Goal: Communication & Community: Answer question/provide support

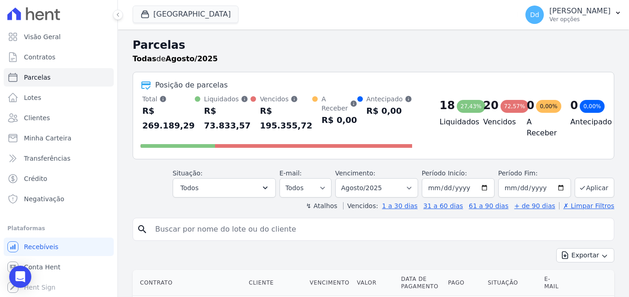
select select
click at [381, 186] on select "Filtrar por período ──────── Todos os meses Agosto/2021 Setembro/2021 Outubro/2…" at bounding box center [376, 187] width 83 height 19
select select "09/2025"
click at [341, 178] on select "Filtrar por período ──────── Todos os meses Agosto/2021 Setembro/2021 Outubro/2…" at bounding box center [376, 187] width 83 height 19
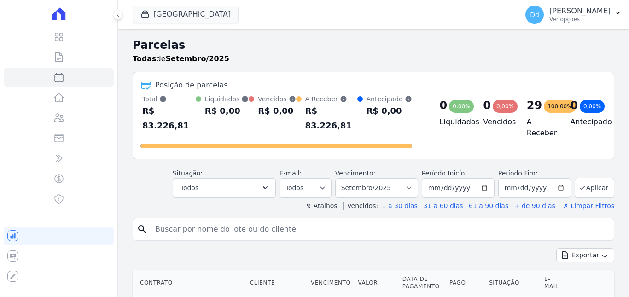
select select
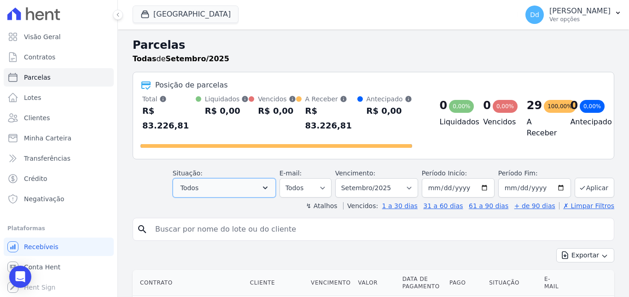
click at [216, 178] on button "Todos" at bounding box center [224, 187] width 103 height 19
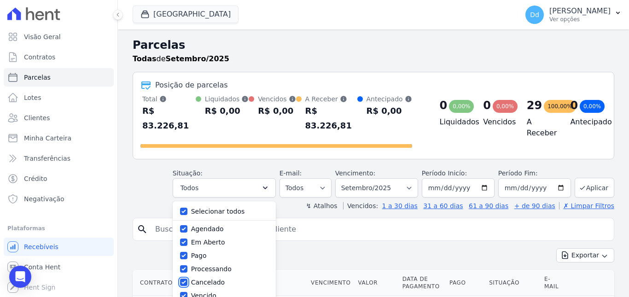
click at [187, 279] on input "Cancelado" at bounding box center [183, 282] width 7 height 7
checkbox input "false"
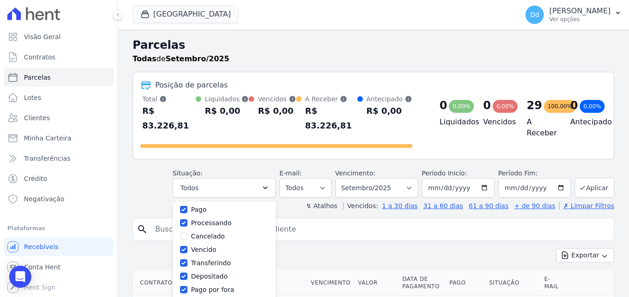
select select "scheduled"
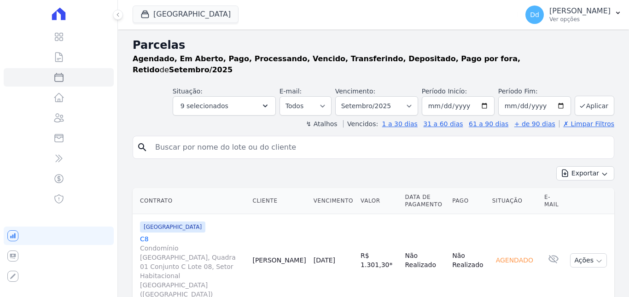
select select
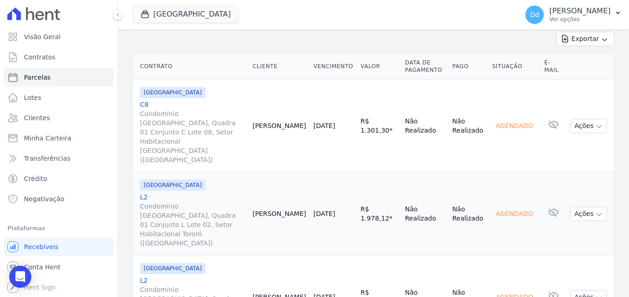
scroll to position [138, 0]
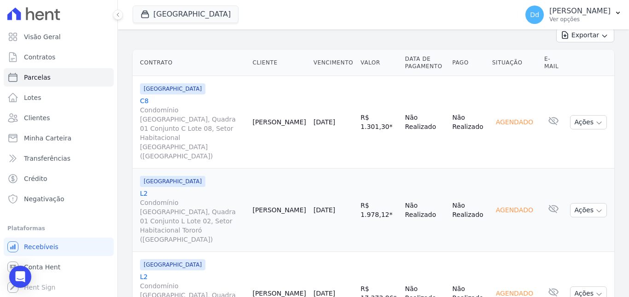
click at [145, 189] on link "L2 Condomínio Jardim Atlântico Sul, Quadra 01 Conjunto L Lote 02, Setor Habitac…" at bounding box center [192, 216] width 105 height 55
click at [143, 96] on link "C8 Condomínio Jardim Atlântico Sul, Quadra 01 Conjunto C Lote 08, Setor Habitac…" at bounding box center [192, 128] width 105 height 64
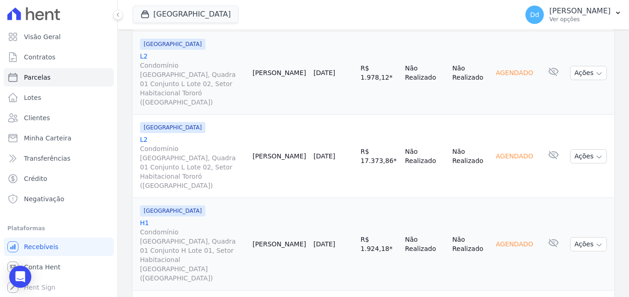
scroll to position [276, 0]
click at [143, 217] on link "H1 Condomínio Jardim Atlântico Sul, Quadra 01 Conjunto H Lote 01, Setor Habitac…" at bounding box center [192, 249] width 105 height 64
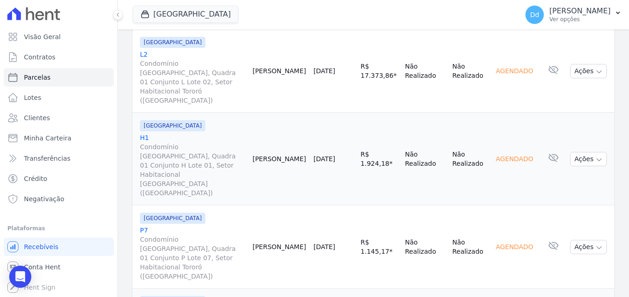
scroll to position [368, 0]
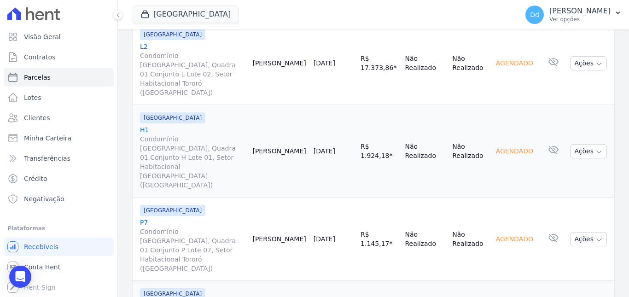
click at [145, 218] on link "P7 Condomínio Jardim Atlântico Sul, Quadra 01 Conjunto P Lote 07, Setor Habitac…" at bounding box center [192, 245] width 105 height 55
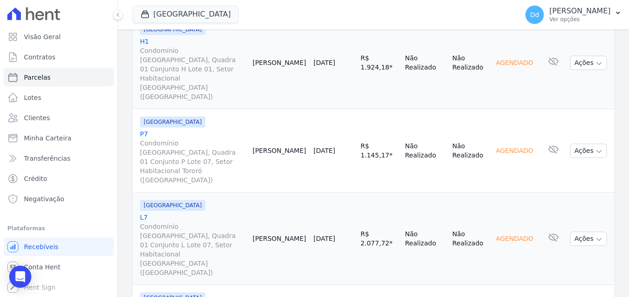
scroll to position [460, 0]
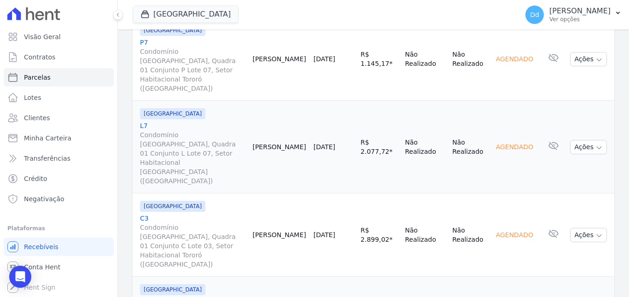
scroll to position [552, 0]
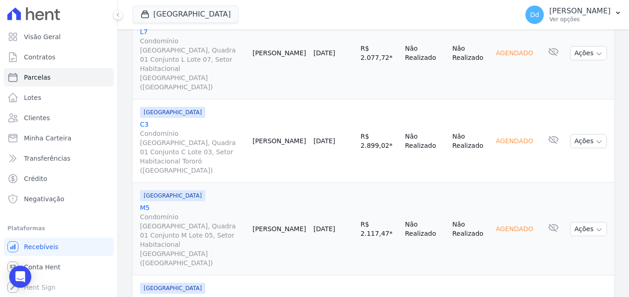
scroll to position [645, 0]
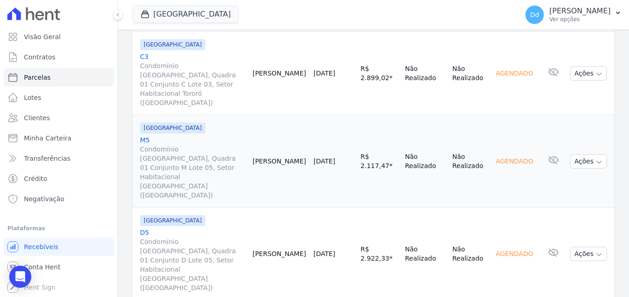
scroll to position [737, 0]
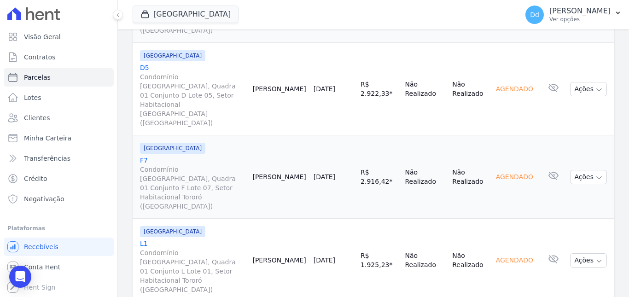
scroll to position [921, 0]
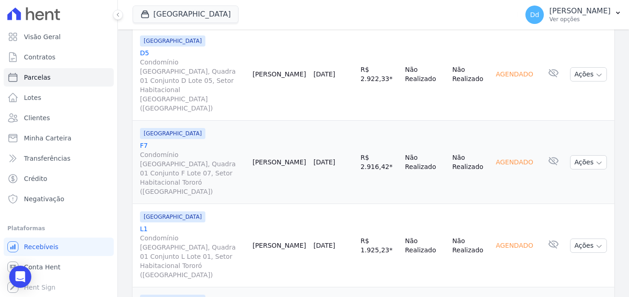
scroll to position [875, 0]
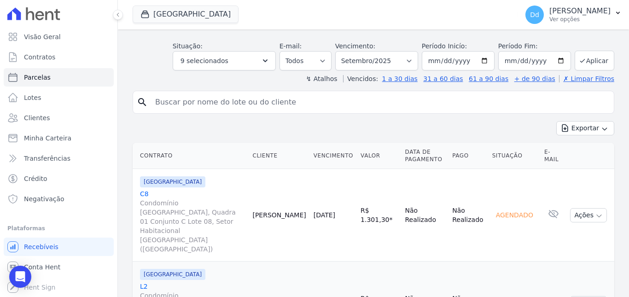
scroll to position [138, 0]
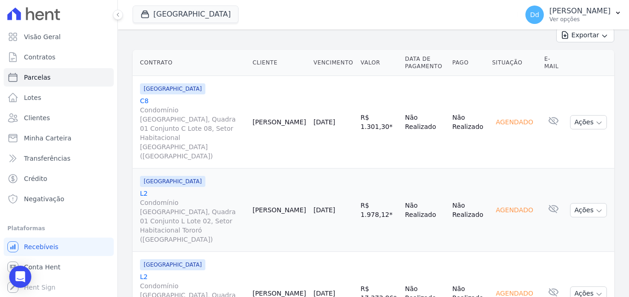
click at [145, 272] on link "L2 Condomínio Jardim Atlântico Sul, Quadra 01 Conjunto L Lote 02, Setor Habitac…" at bounding box center [192, 299] width 105 height 55
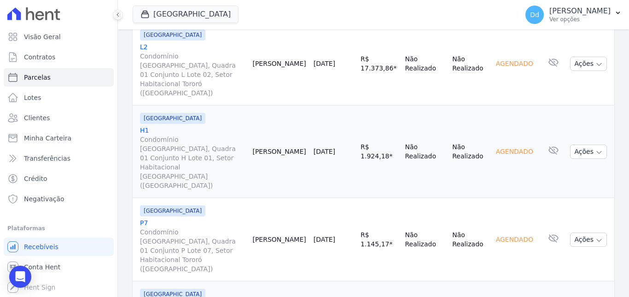
scroll to position [368, 0]
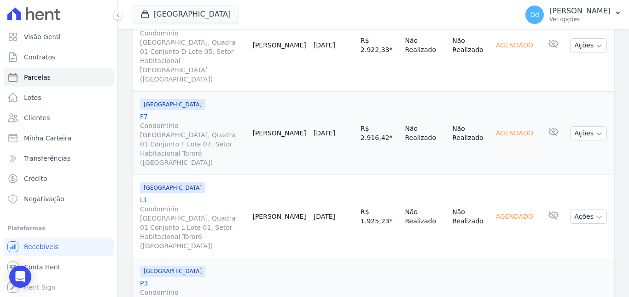
scroll to position [921, 0]
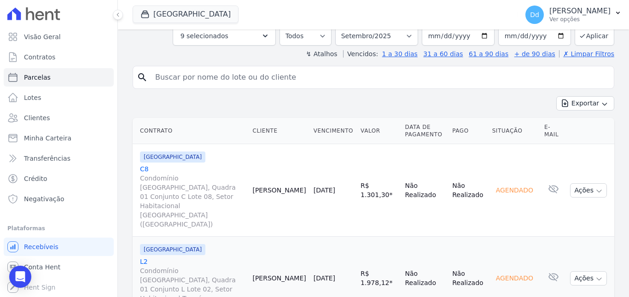
scroll to position [0, 0]
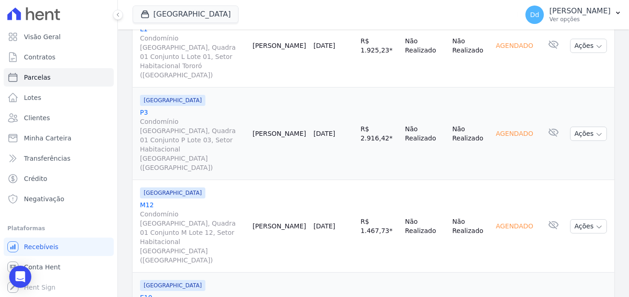
scroll to position [1090, 0]
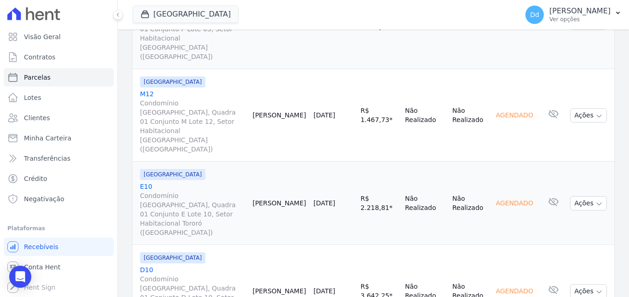
scroll to position [1228, 0]
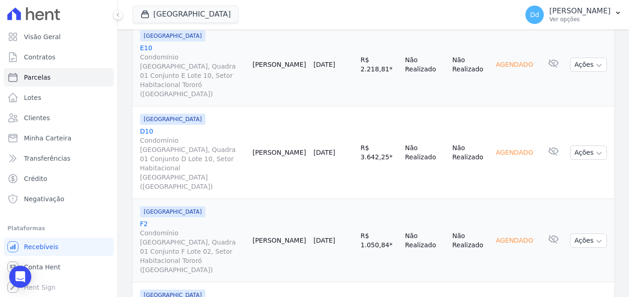
scroll to position [1366, 0]
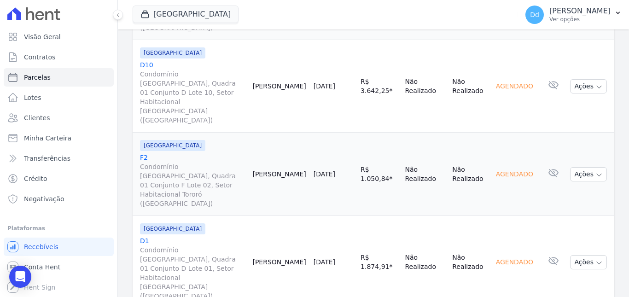
scroll to position [1458, 0]
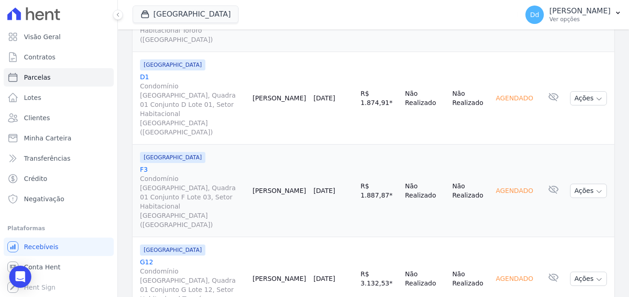
select select
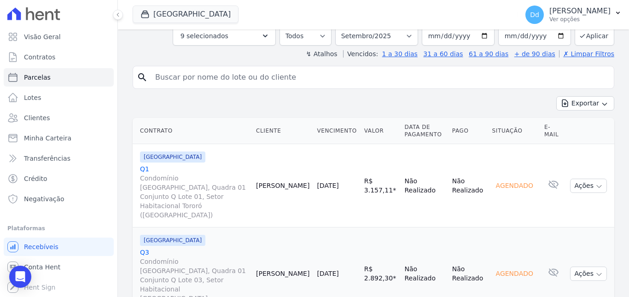
scroll to position [138, 0]
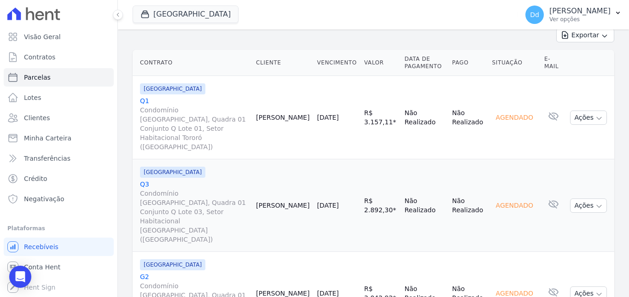
click at [144, 96] on link "Q1 Condomínio Jardim Atlântico Sul, Quadra 01 Conjunto Q Lote 01, Setor Habitac…" at bounding box center [194, 123] width 109 height 55
click at [142, 180] on link "Q3 Condomínio Jardim Atlântico Sul, Quadra 01 Conjunto Q Lote 03, Setor Habitac…" at bounding box center [194, 212] width 109 height 64
click at [144, 272] on link "G2 Condomínio Jardim Atlântico Sul, Quadra 01 Conjunto G Lote 02, Setor Habitac…" at bounding box center [194, 299] width 109 height 55
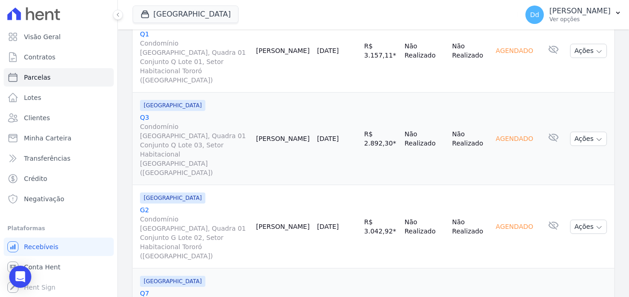
scroll to position [206, 0]
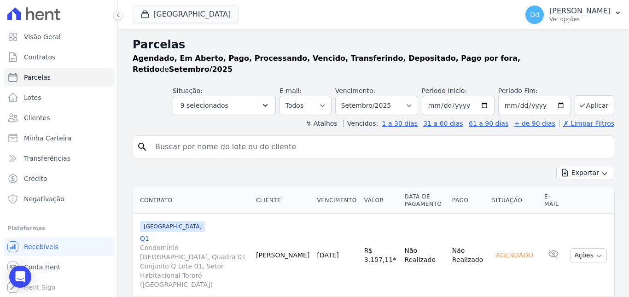
scroll to position [0, 0]
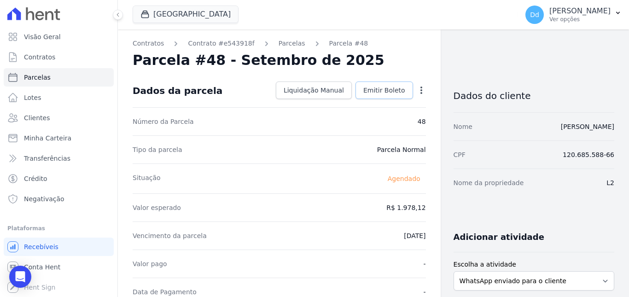
click at [379, 92] on span "Emitir Boleto" at bounding box center [384, 90] width 42 height 9
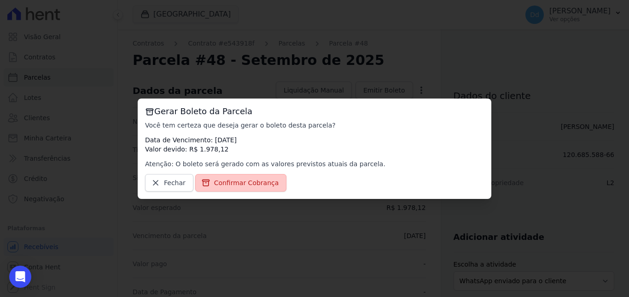
click at [216, 189] on link "Confirmar Cobrança" at bounding box center [241, 182] width 92 height 17
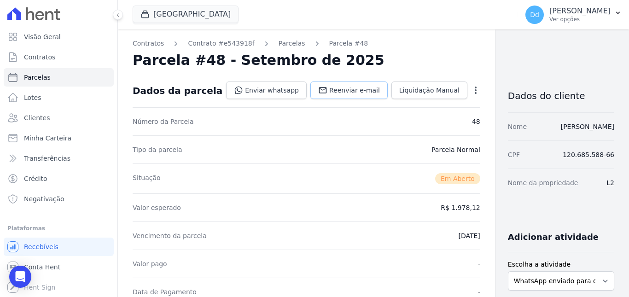
click at [329, 93] on span "Reenviar e-mail" at bounding box center [354, 90] width 51 height 9
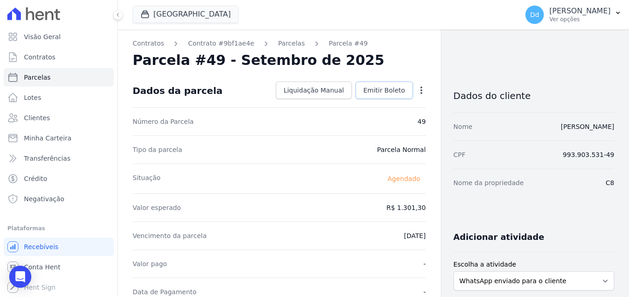
click at [369, 88] on span "Emitir Boleto" at bounding box center [384, 90] width 42 height 9
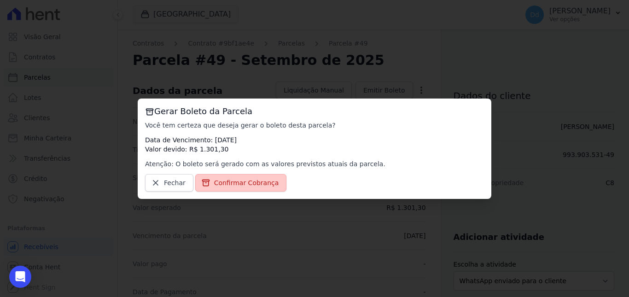
click at [231, 190] on link "Confirmar Cobrança" at bounding box center [241, 182] width 92 height 17
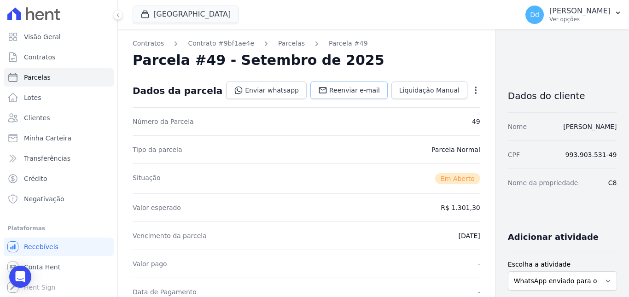
click at [329, 87] on span "Reenviar e-mail" at bounding box center [354, 90] width 51 height 9
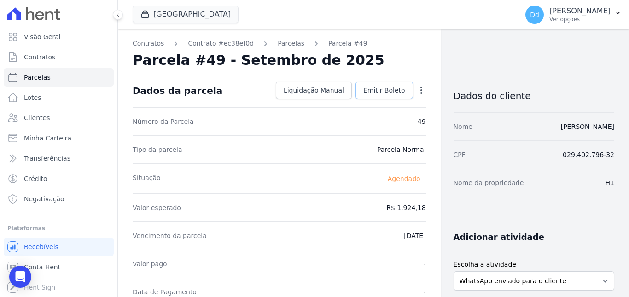
click at [391, 92] on span "Emitir Boleto" at bounding box center [384, 90] width 42 height 9
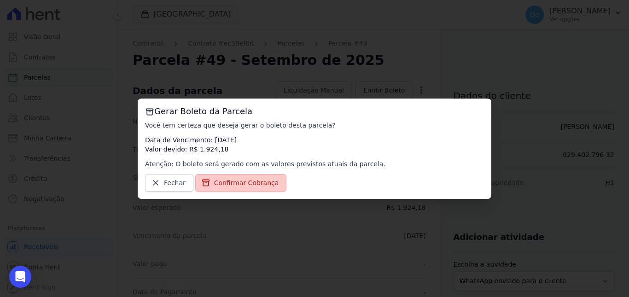
click at [263, 182] on span "Confirmar Cobrança" at bounding box center [246, 182] width 65 height 9
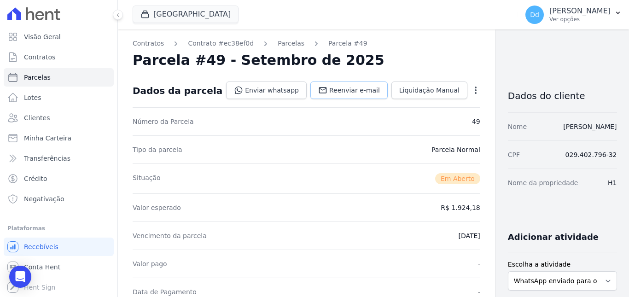
click at [329, 92] on span "Reenviar e-mail" at bounding box center [354, 90] width 51 height 9
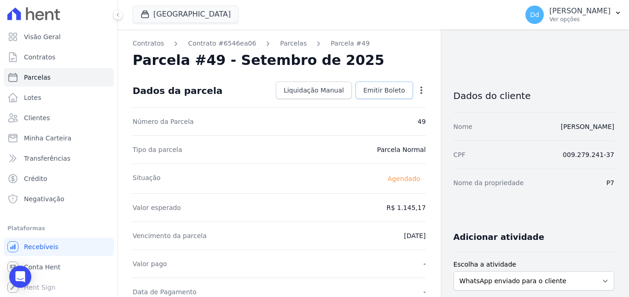
click at [377, 88] on span "Emitir Boleto" at bounding box center [384, 90] width 42 height 9
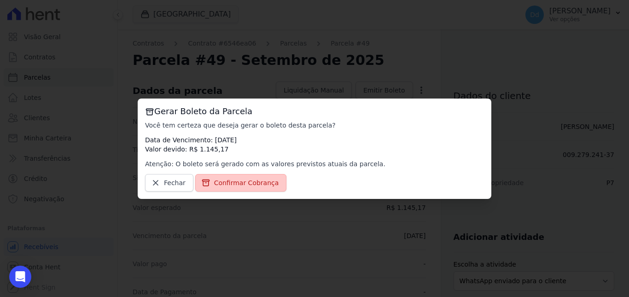
click at [232, 187] on link "Confirmar Cobrança" at bounding box center [241, 182] width 92 height 17
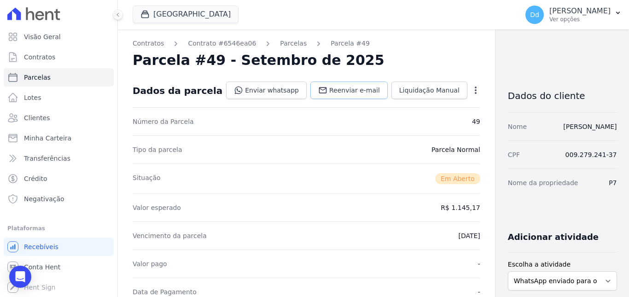
click at [329, 90] on span "Reenviar e-mail" at bounding box center [354, 90] width 51 height 9
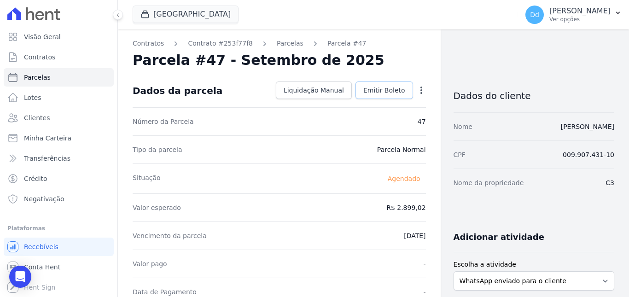
click at [371, 85] on link "Emitir Boleto" at bounding box center [384, 89] width 58 height 17
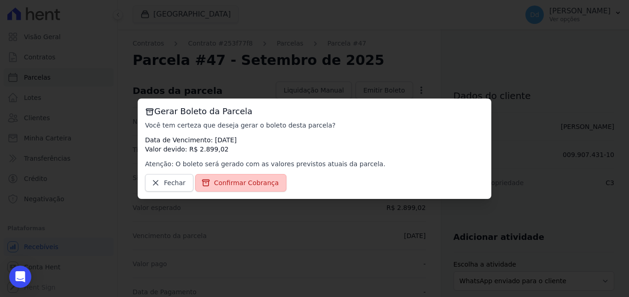
click at [243, 182] on span "Confirmar Cobrança" at bounding box center [246, 182] width 65 height 9
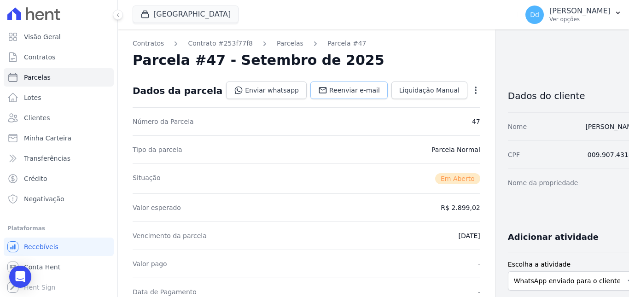
click at [335, 90] on span "Reenviar e-mail" at bounding box center [354, 90] width 51 height 9
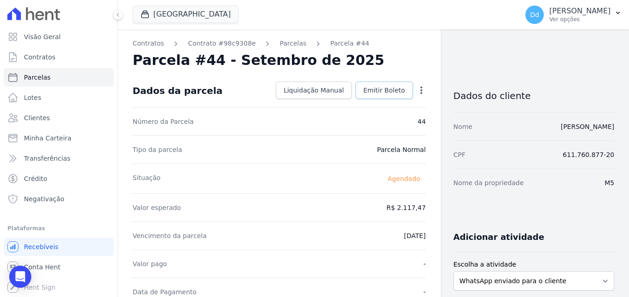
click at [366, 97] on link "Emitir Boleto" at bounding box center [384, 89] width 58 height 17
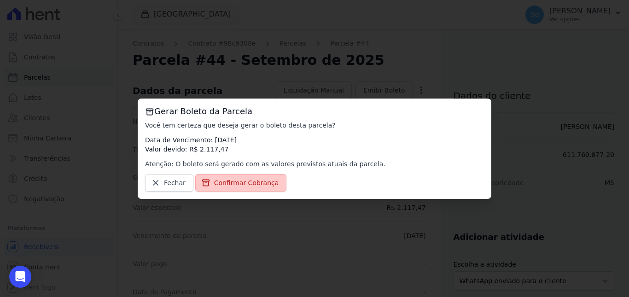
click at [265, 181] on span "Confirmar Cobrança" at bounding box center [246, 182] width 65 height 9
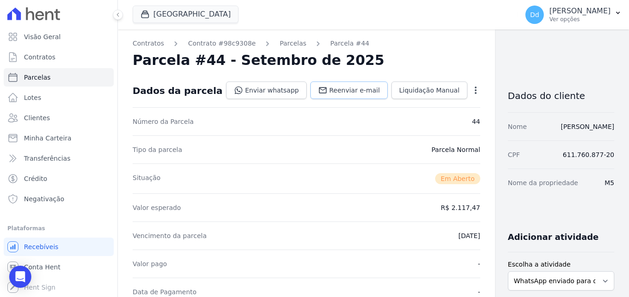
click at [324, 84] on link "Reenviar e-mail" at bounding box center [348, 89] width 77 height 17
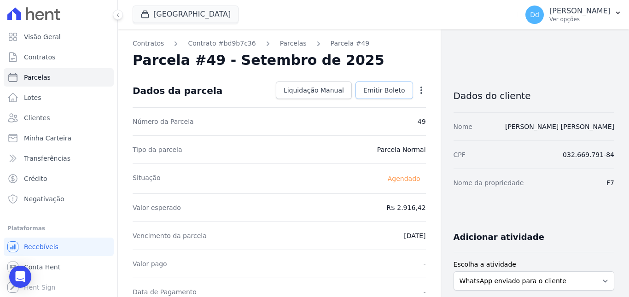
drag, startPoint x: 382, startPoint y: 96, endPoint x: 379, endPoint y: 103, distance: 7.3
click at [382, 96] on link "Emitir Boleto" at bounding box center [384, 89] width 58 height 17
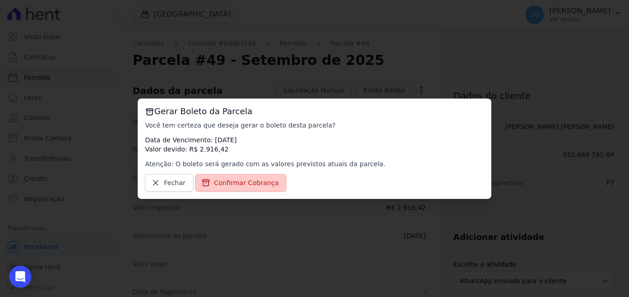
click at [252, 184] on span "Confirmar Cobrança" at bounding box center [246, 182] width 65 height 9
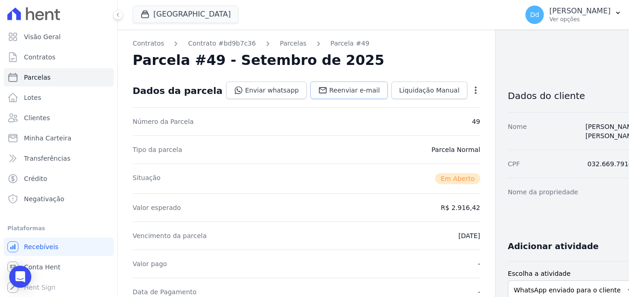
click at [329, 93] on span "Reenviar e-mail" at bounding box center [354, 90] width 51 height 9
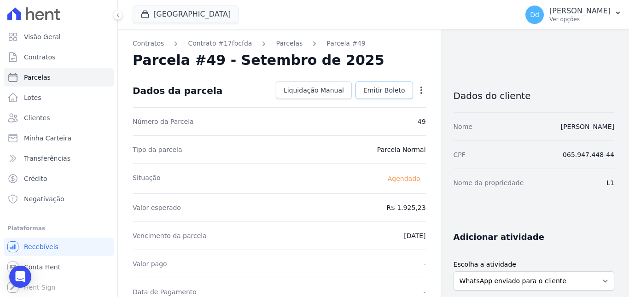
click at [372, 89] on span "Emitir Boleto" at bounding box center [384, 90] width 42 height 9
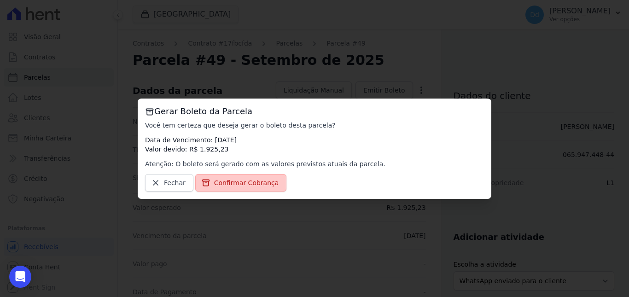
click at [238, 187] on link "Confirmar Cobrança" at bounding box center [241, 182] width 92 height 17
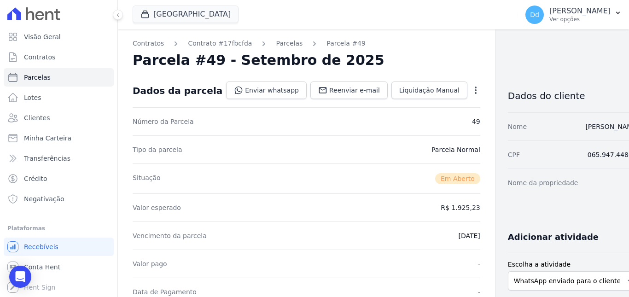
click at [304, 80] on div "Dados da parcela Enviar whatsapp Registrar envio de WhatsApp Caso o envio da me…" at bounding box center [307, 90] width 348 height 33
click at [329, 88] on span "Reenviar e-mail" at bounding box center [354, 90] width 51 height 9
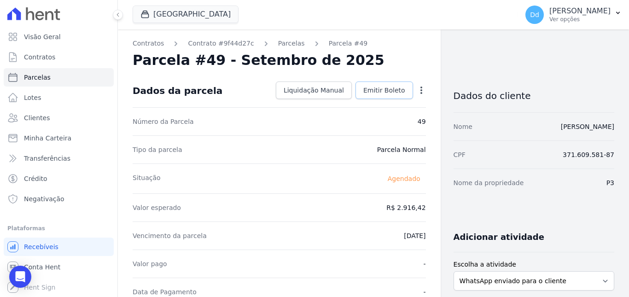
click at [371, 88] on span "Emitir Boleto" at bounding box center [384, 90] width 42 height 9
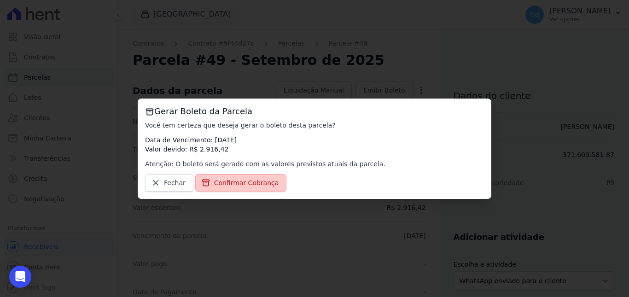
click at [252, 177] on link "Confirmar Cobrança" at bounding box center [241, 182] width 92 height 17
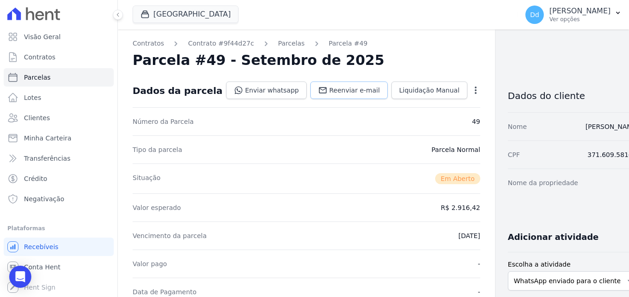
click at [329, 89] on span "Reenviar e-mail" at bounding box center [354, 90] width 51 height 9
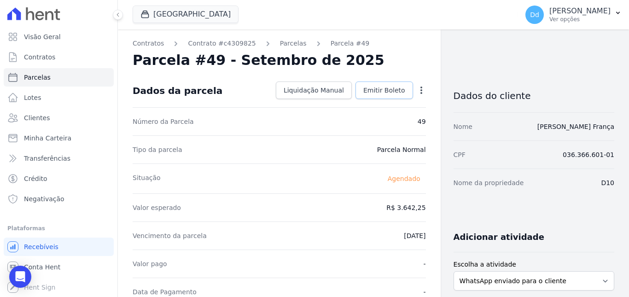
click at [387, 86] on span "Emitir Boleto" at bounding box center [384, 90] width 42 height 9
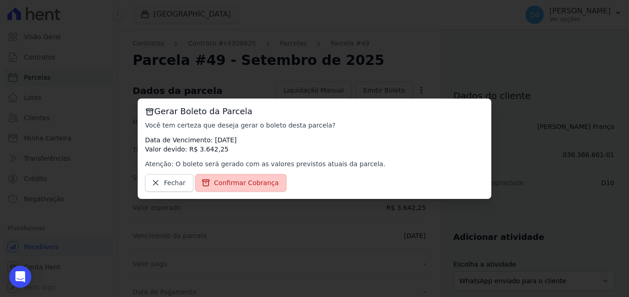
click at [229, 185] on span "Confirmar Cobrança" at bounding box center [246, 182] width 65 height 9
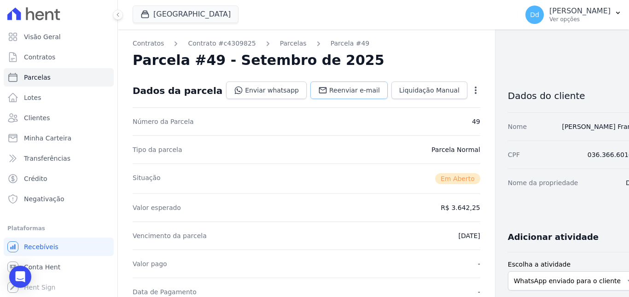
click at [340, 91] on span "Reenviar e-mail" at bounding box center [354, 90] width 51 height 9
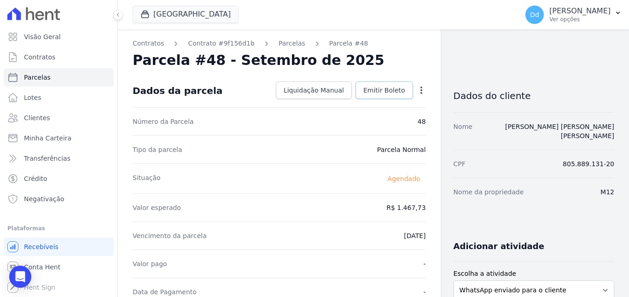
click at [382, 90] on span "Emitir Boleto" at bounding box center [384, 90] width 42 height 9
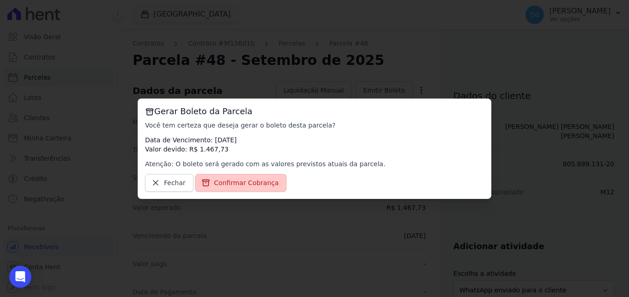
click at [266, 183] on span "Confirmar Cobrança" at bounding box center [246, 182] width 65 height 9
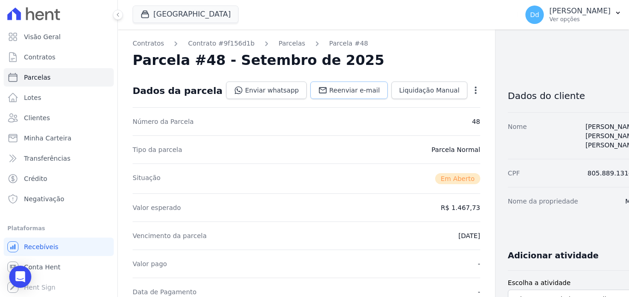
click at [342, 85] on link "Reenviar e-mail" at bounding box center [348, 89] width 77 height 17
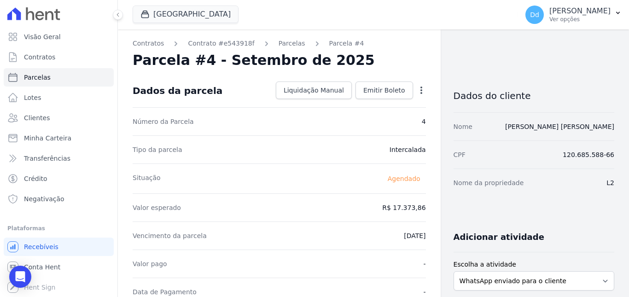
click at [420, 89] on icon "button" at bounding box center [421, 90] width 9 height 9
click at [351, 105] on link "Alterar" at bounding box center [381, 102] width 81 height 17
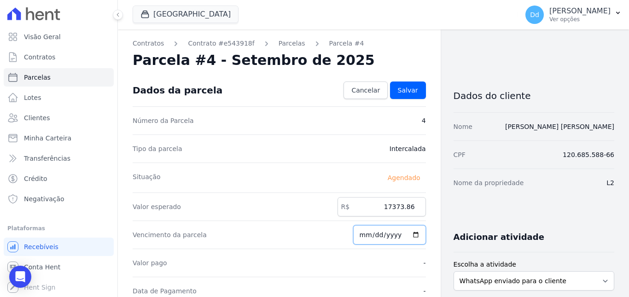
click at [365, 234] on input "[DATE]" at bounding box center [389, 234] width 73 height 19
drag, startPoint x: 376, startPoint y: 209, endPoint x: 475, endPoint y: 202, distance: 99.6
type input "17803.42"
click at [412, 91] on span "Salvar" at bounding box center [408, 90] width 20 height 9
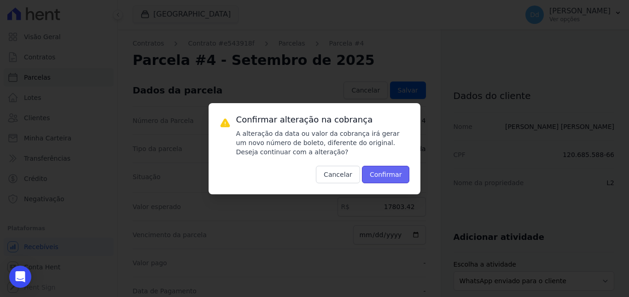
click at [390, 183] on button "Confirmar" at bounding box center [386, 174] width 48 height 17
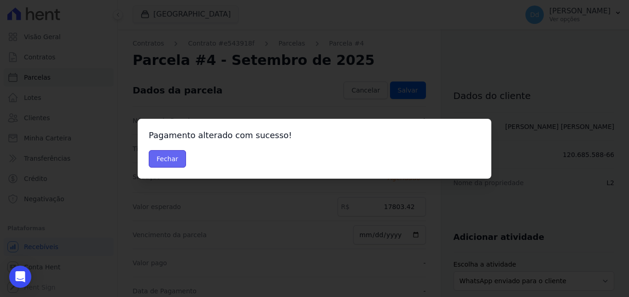
click at [171, 161] on button "Fechar" at bounding box center [167, 158] width 37 height 17
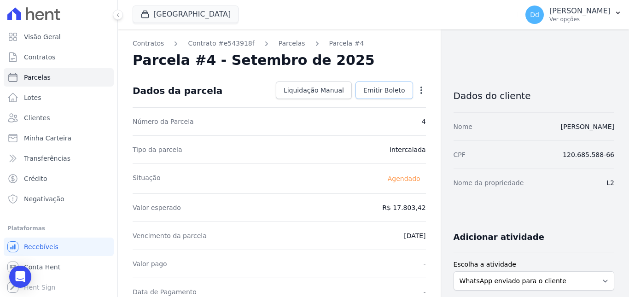
click at [380, 92] on span "Emitir Boleto" at bounding box center [384, 90] width 42 height 9
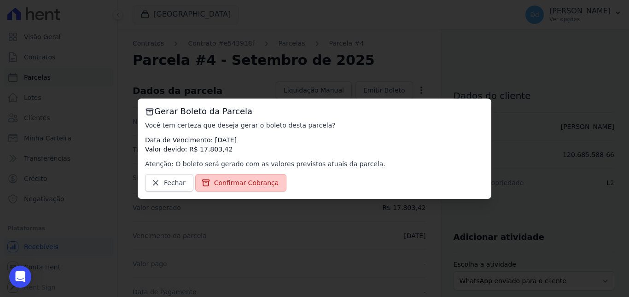
click at [235, 181] on span "Confirmar Cobrança" at bounding box center [246, 182] width 65 height 9
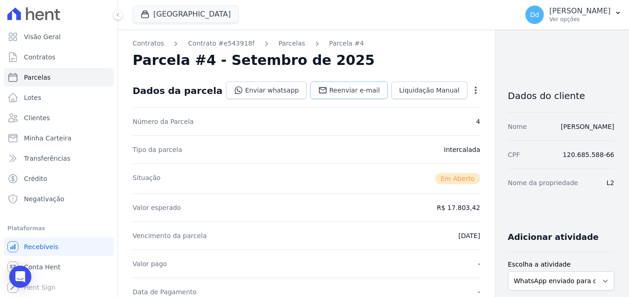
click at [337, 90] on span "Reenviar e-mail" at bounding box center [354, 90] width 51 height 9
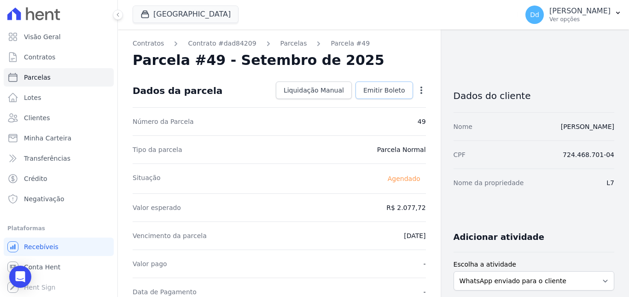
click at [375, 93] on span "Emitir Boleto" at bounding box center [384, 90] width 42 height 9
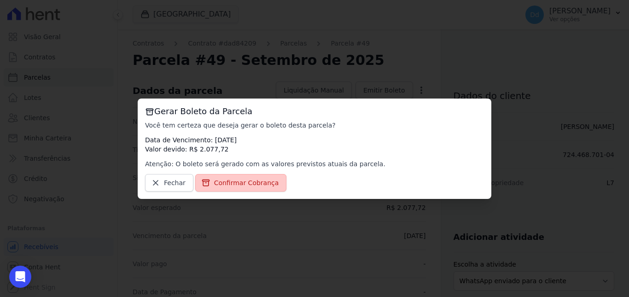
click at [246, 178] on span "Confirmar Cobrança" at bounding box center [246, 182] width 65 height 9
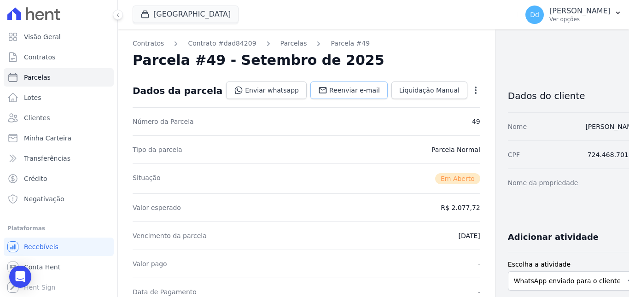
click at [329, 92] on span "Reenviar e-mail" at bounding box center [354, 90] width 51 height 9
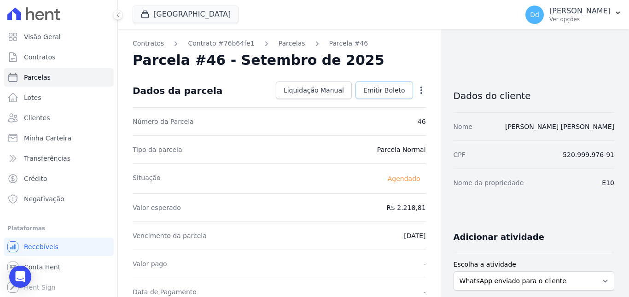
click at [381, 93] on span "Emitir Boleto" at bounding box center [384, 90] width 42 height 9
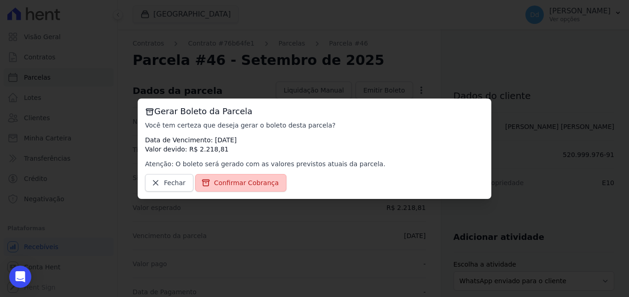
click at [251, 181] on span "Confirmar Cobrança" at bounding box center [246, 182] width 65 height 9
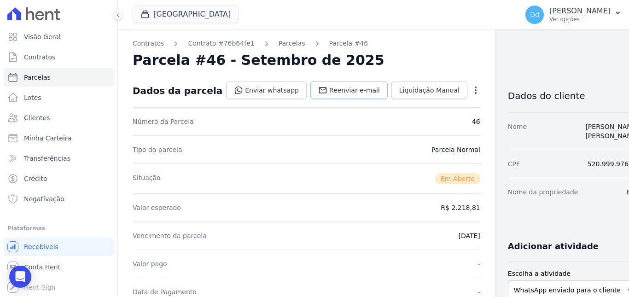
click at [329, 93] on span "Reenviar e-mail" at bounding box center [354, 90] width 51 height 9
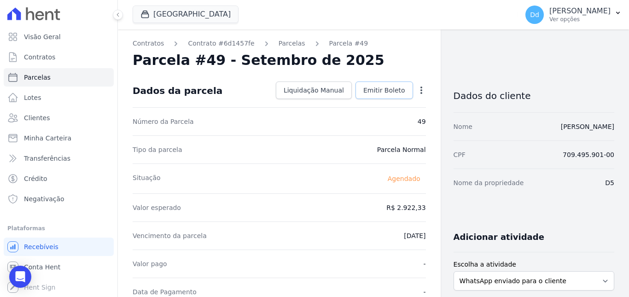
click at [371, 86] on span "Emitir Boleto" at bounding box center [384, 90] width 42 height 9
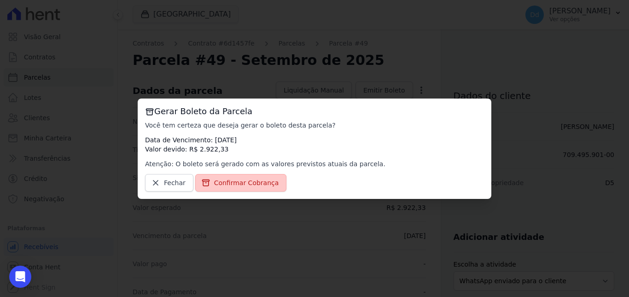
click at [240, 182] on span "Confirmar Cobrança" at bounding box center [246, 182] width 65 height 9
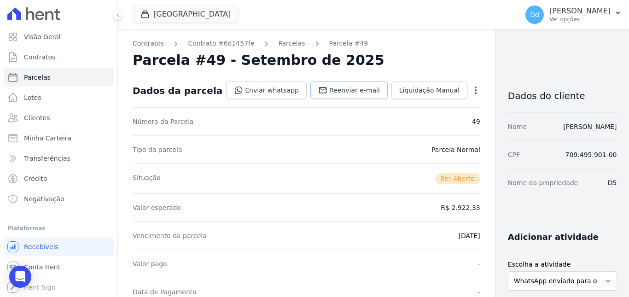
click at [329, 88] on span "Reenviar e-mail" at bounding box center [354, 90] width 51 height 9
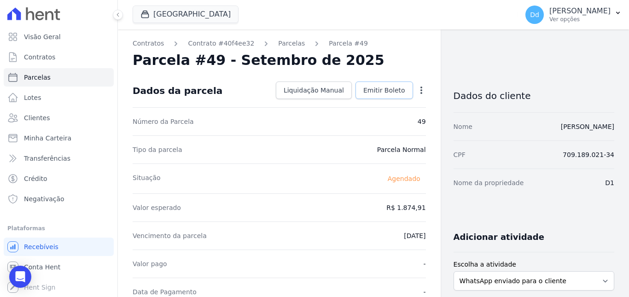
click at [371, 91] on span "Emitir Boleto" at bounding box center [384, 90] width 42 height 9
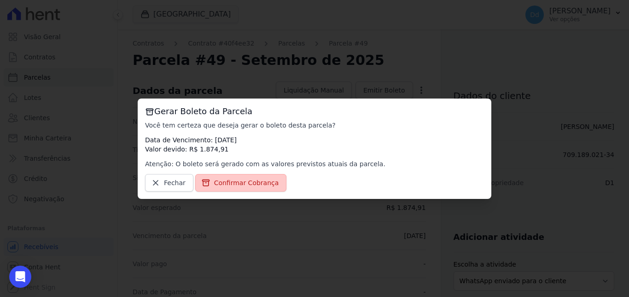
click at [238, 187] on span "Confirmar Cobrança" at bounding box center [246, 182] width 65 height 9
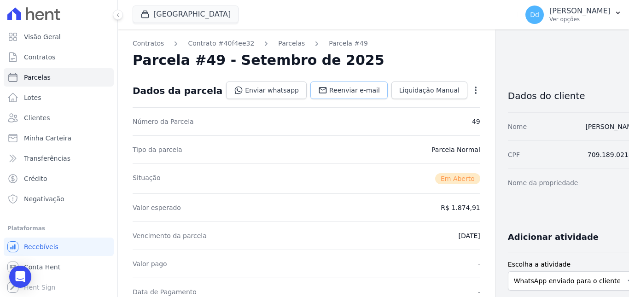
click at [329, 86] on span "Reenviar e-mail" at bounding box center [354, 90] width 51 height 9
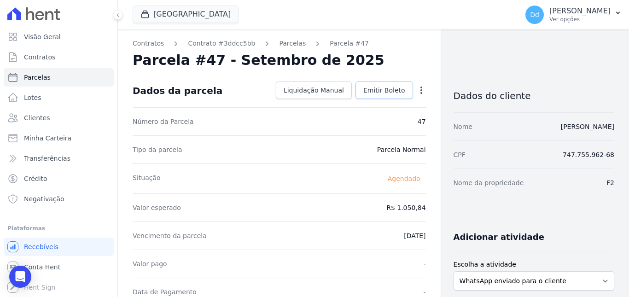
click at [370, 87] on span "Emitir Boleto" at bounding box center [384, 90] width 42 height 9
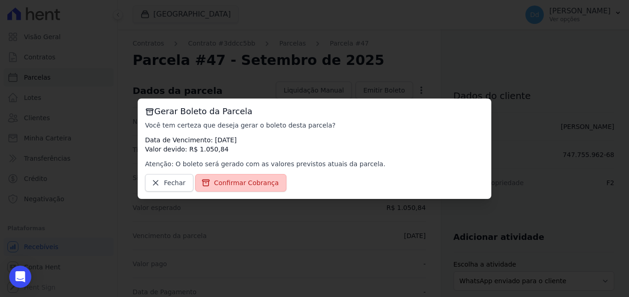
click at [245, 188] on link "Confirmar Cobrança" at bounding box center [241, 182] width 92 height 17
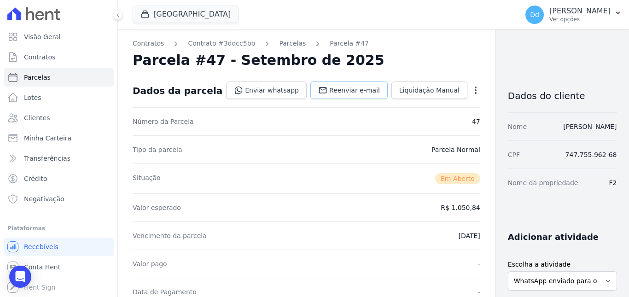
click at [339, 92] on span "Reenviar e-mail" at bounding box center [354, 90] width 51 height 9
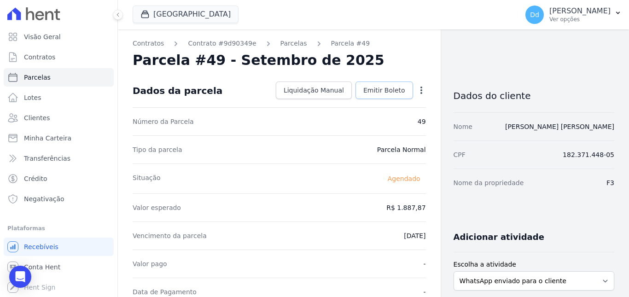
click at [384, 93] on span "Emitir Boleto" at bounding box center [384, 90] width 42 height 9
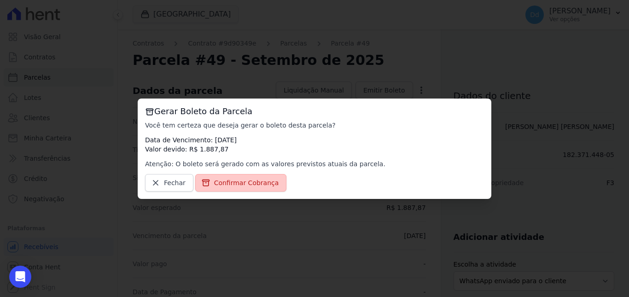
click at [261, 187] on link "Confirmar Cobrança" at bounding box center [241, 182] width 92 height 17
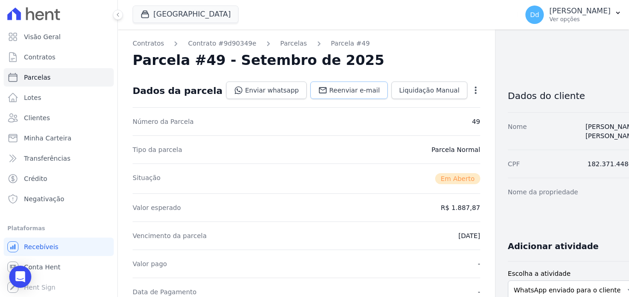
click at [329, 89] on span "Reenviar e-mail" at bounding box center [354, 90] width 51 height 9
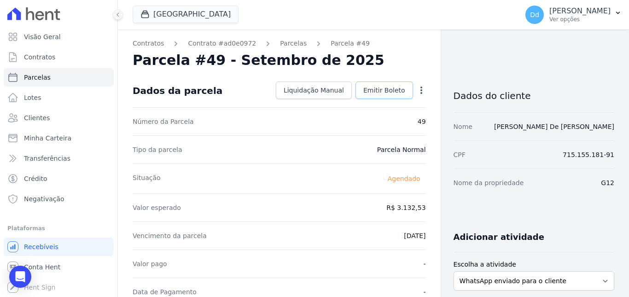
click at [375, 86] on span "Emitir Boleto" at bounding box center [384, 90] width 42 height 9
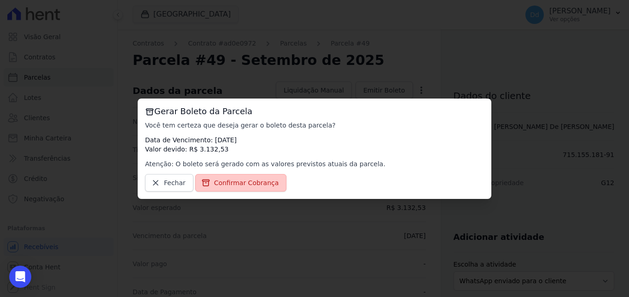
click at [238, 176] on link "Confirmar Cobrança" at bounding box center [241, 182] width 92 height 17
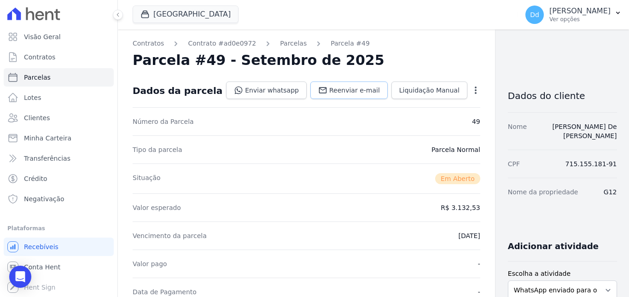
click at [329, 88] on span "Reenviar e-mail" at bounding box center [354, 90] width 51 height 9
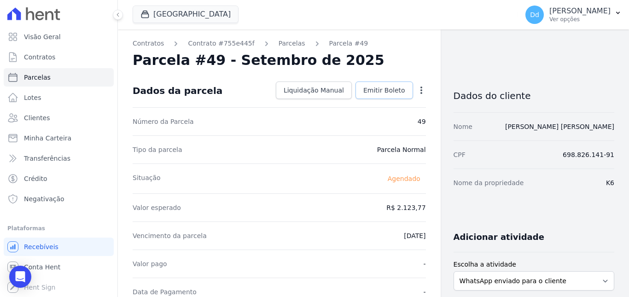
click at [368, 87] on span "Emitir Boleto" at bounding box center [384, 90] width 42 height 9
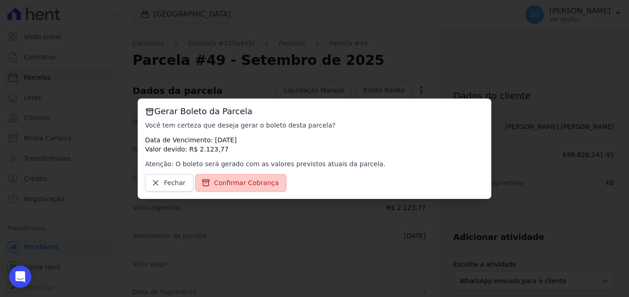
click at [221, 176] on link "Confirmar Cobrança" at bounding box center [241, 182] width 92 height 17
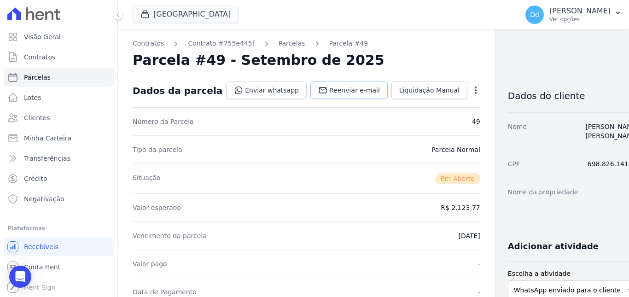
click at [329, 91] on span "Reenviar e-mail" at bounding box center [354, 90] width 51 height 9
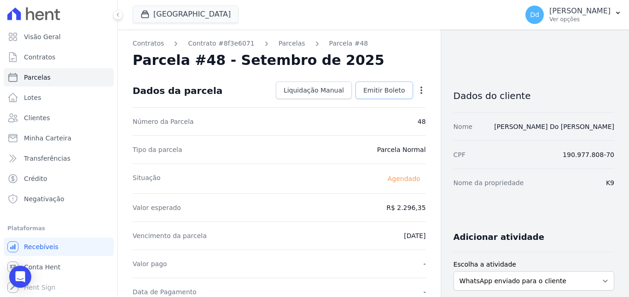
click at [389, 91] on span "Emitir Boleto" at bounding box center [384, 90] width 42 height 9
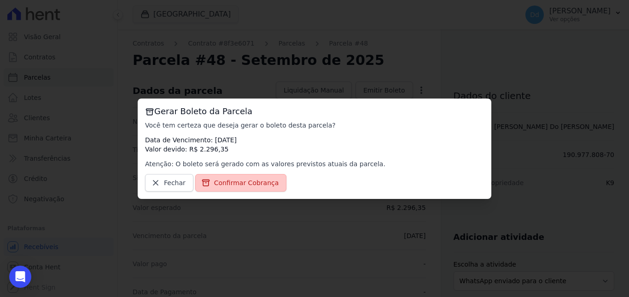
click at [250, 181] on span "Confirmar Cobrança" at bounding box center [246, 182] width 65 height 9
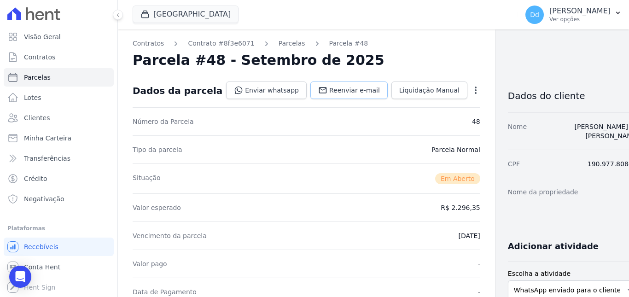
click at [329, 93] on span "Reenviar e-mail" at bounding box center [354, 90] width 51 height 9
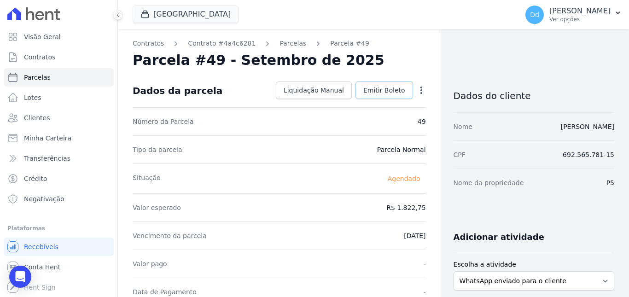
click at [365, 86] on span "Emitir Boleto" at bounding box center [384, 90] width 42 height 9
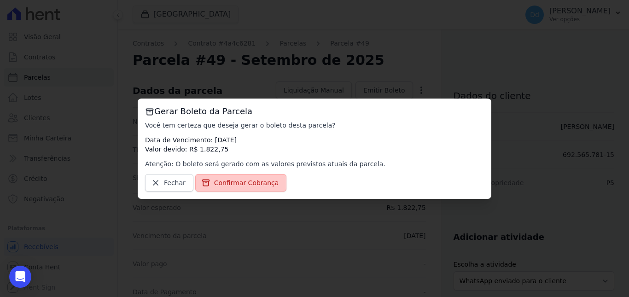
click at [239, 190] on link "Confirmar Cobrança" at bounding box center [241, 182] width 92 height 17
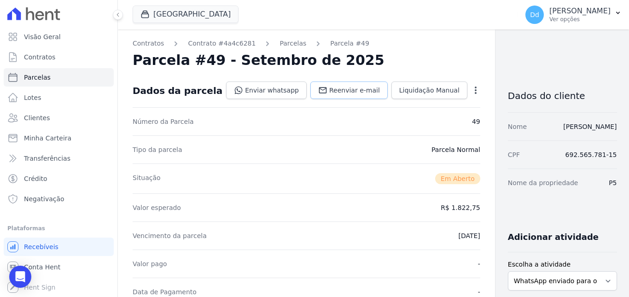
click at [329, 88] on span "Reenviar e-mail" at bounding box center [354, 90] width 51 height 9
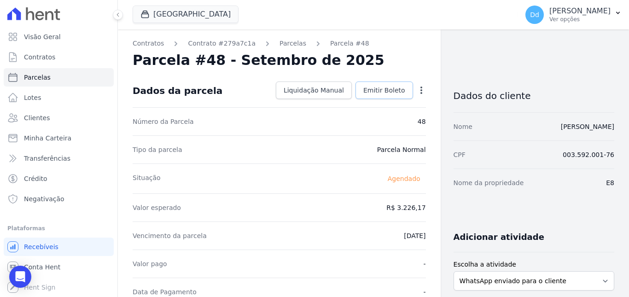
click at [366, 90] on span "Emitir Boleto" at bounding box center [384, 90] width 42 height 9
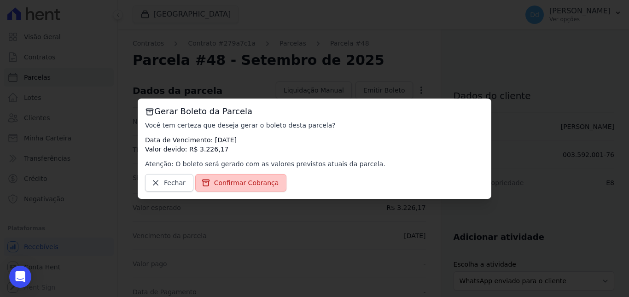
click at [248, 186] on span "Confirmar Cobrança" at bounding box center [246, 182] width 65 height 9
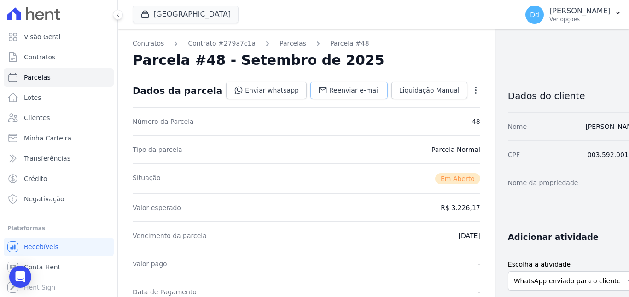
click at [338, 86] on span "Reenviar e-mail" at bounding box center [354, 90] width 51 height 9
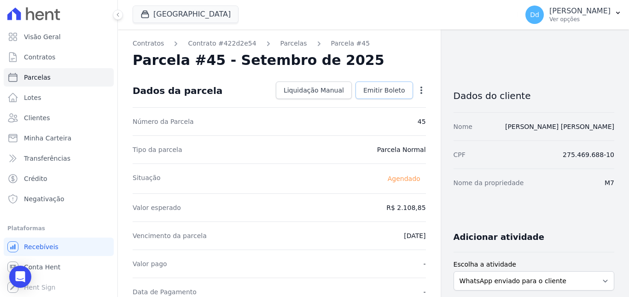
click at [389, 90] on span "Emitir Boleto" at bounding box center [384, 90] width 42 height 9
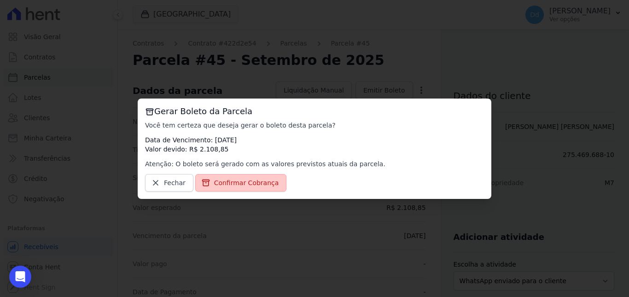
click at [240, 190] on link "Confirmar Cobrança" at bounding box center [241, 182] width 92 height 17
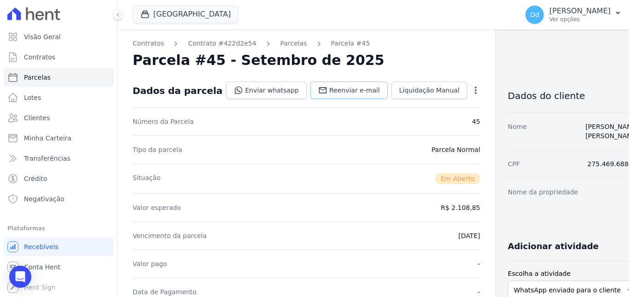
click at [332, 96] on link "Reenviar e-mail" at bounding box center [348, 89] width 77 height 17
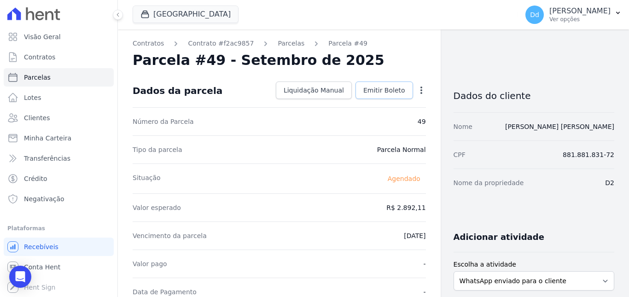
click at [366, 86] on span "Emitir Boleto" at bounding box center [384, 90] width 42 height 9
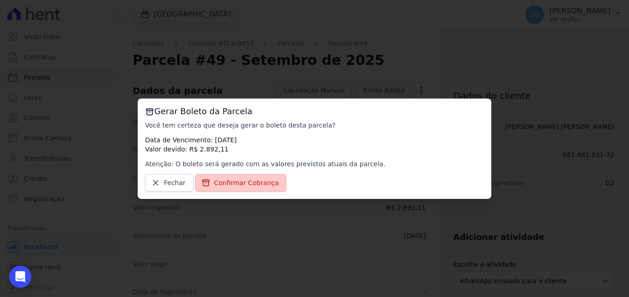
click at [254, 185] on span "Confirmar Cobrança" at bounding box center [246, 182] width 65 height 9
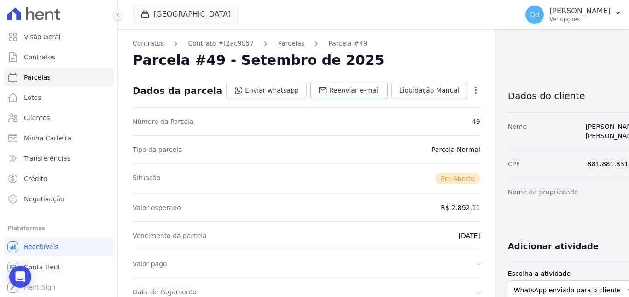
click at [329, 90] on span "Reenviar e-mail" at bounding box center [354, 90] width 51 height 9
click at [329, 89] on span "Reenviar e-mail" at bounding box center [354, 90] width 51 height 9
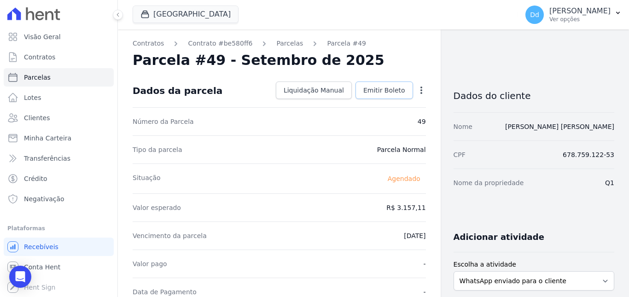
click at [384, 88] on span "Emitir Boleto" at bounding box center [384, 90] width 42 height 9
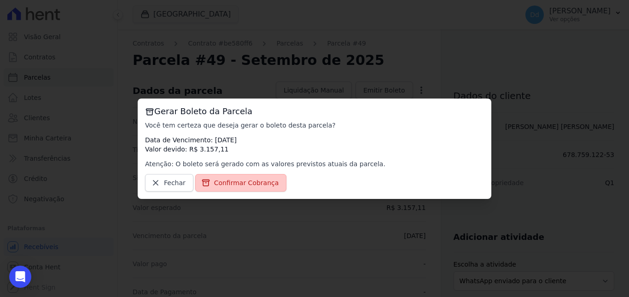
click at [247, 186] on span "Confirmar Cobrança" at bounding box center [246, 182] width 65 height 9
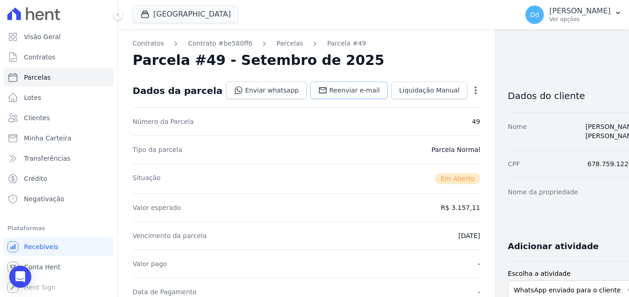
click at [329, 91] on span "Reenviar e-mail" at bounding box center [354, 90] width 51 height 9
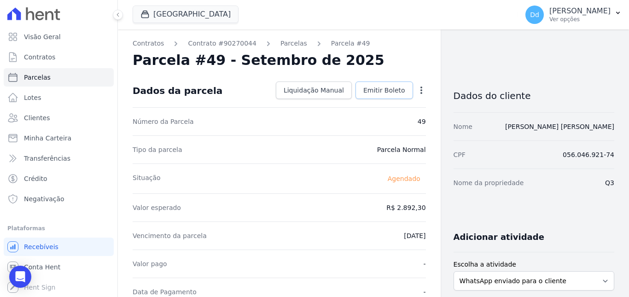
click at [373, 94] on span "Emitir Boleto" at bounding box center [384, 90] width 42 height 9
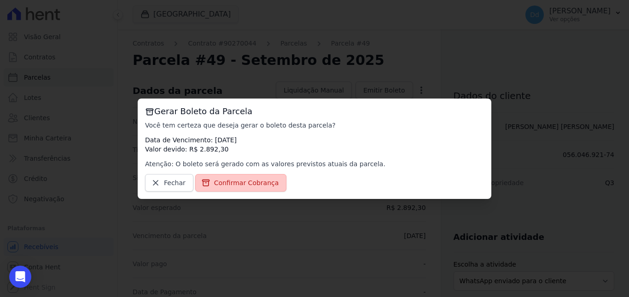
click at [255, 184] on span "Confirmar Cobrança" at bounding box center [246, 182] width 65 height 9
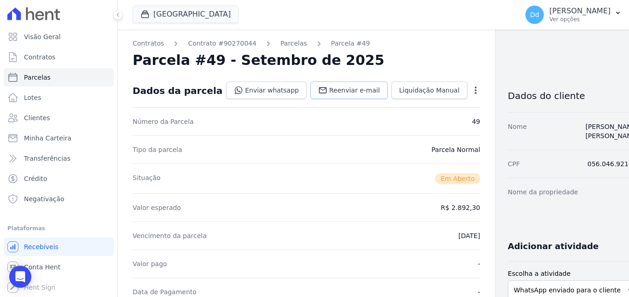
click at [349, 87] on span "Reenviar e-mail" at bounding box center [354, 90] width 51 height 9
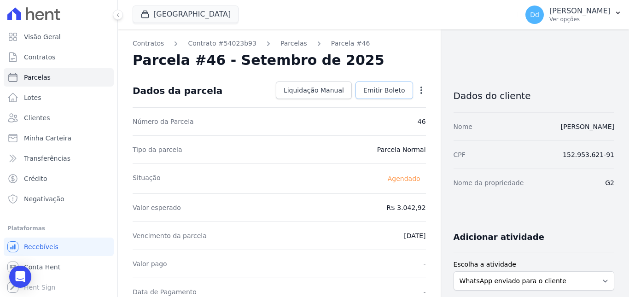
click at [382, 87] on span "Emitir Boleto" at bounding box center [384, 90] width 42 height 9
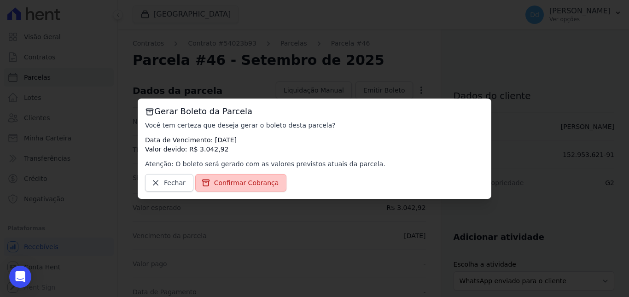
click at [236, 185] on span "Confirmar Cobrança" at bounding box center [246, 182] width 65 height 9
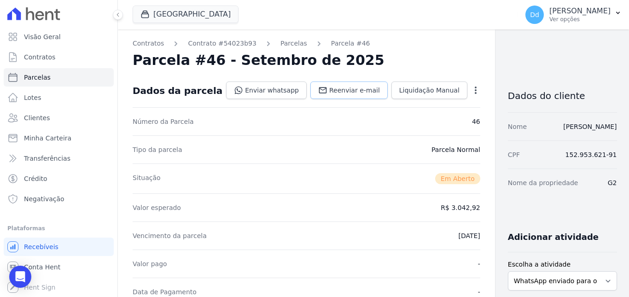
click at [336, 93] on span "Reenviar e-mail" at bounding box center [354, 90] width 51 height 9
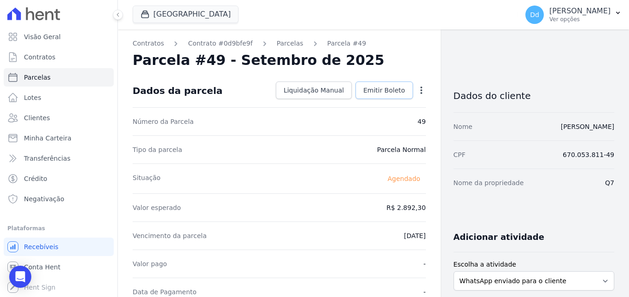
click at [377, 86] on span "Emitir Boleto" at bounding box center [384, 90] width 42 height 9
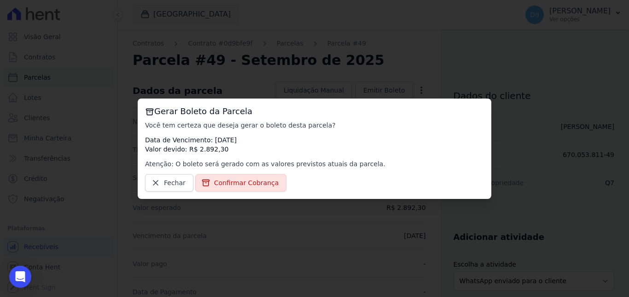
click at [232, 193] on div "Gerar Boleto da Parcela Você tem certeza que deseja gerar o boleto desta parcel…" at bounding box center [315, 149] width 354 height 100
click at [235, 186] on span "Confirmar Cobrança" at bounding box center [246, 182] width 65 height 9
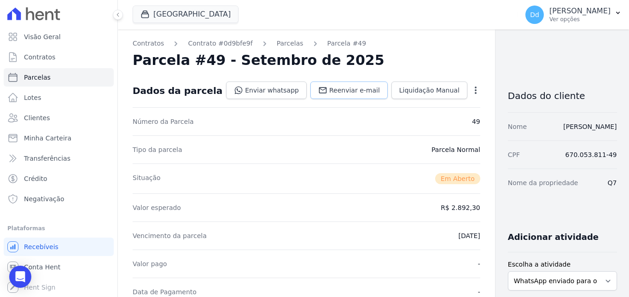
click at [311, 96] on link "Reenviar e-mail" at bounding box center [348, 89] width 77 height 17
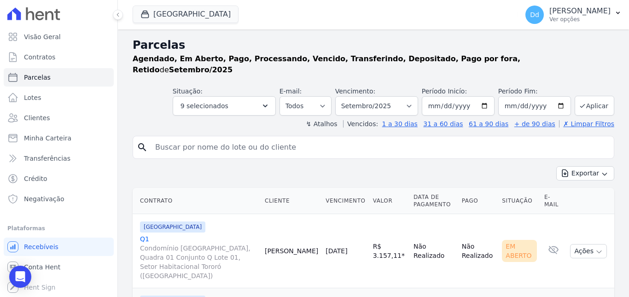
select select
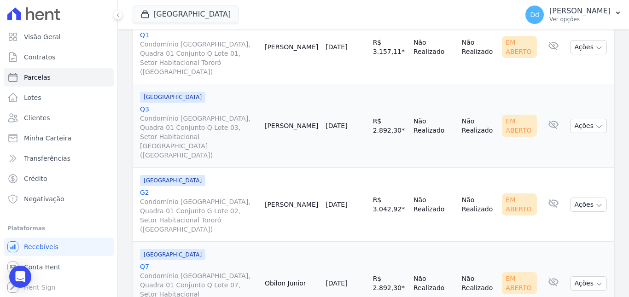
scroll to position [206, 0]
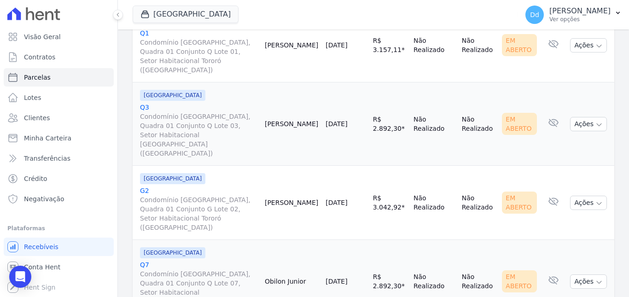
select select
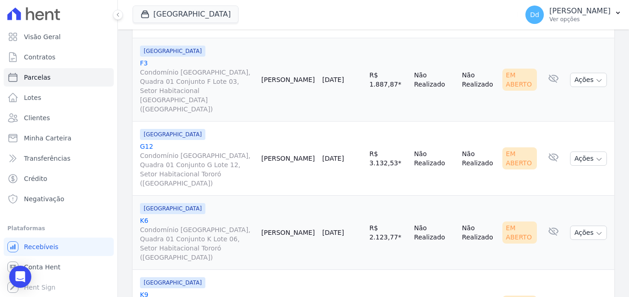
scroll to position [1569, 0]
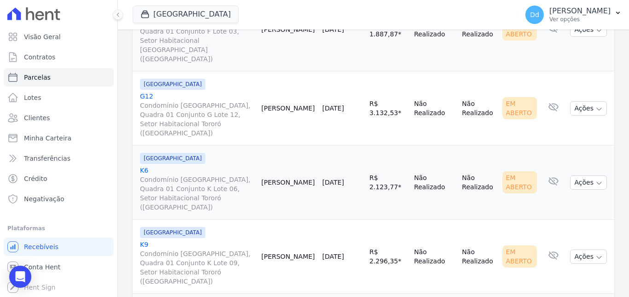
select select
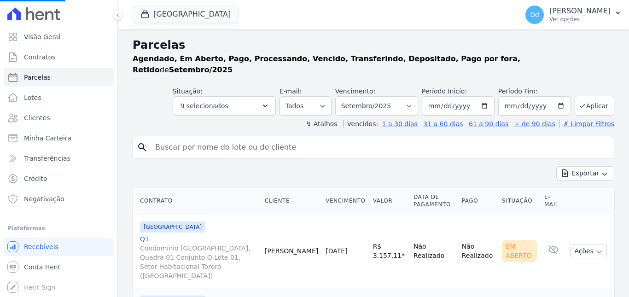
select select
click at [54, 63] on link "Contratos" at bounding box center [59, 57] width 110 height 18
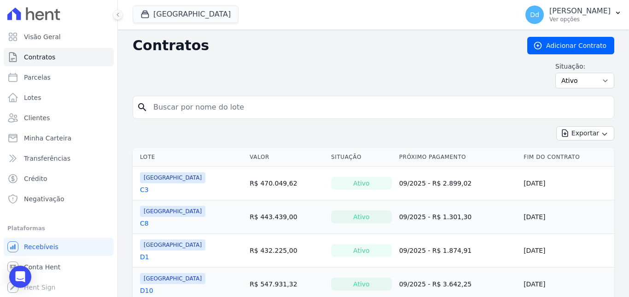
click at [144, 257] on link "D1" at bounding box center [144, 256] width 9 height 9
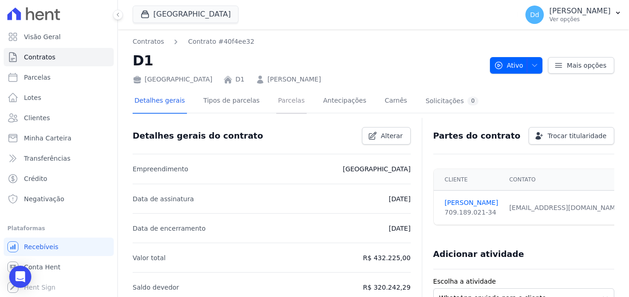
click at [281, 100] on link "Parcelas" at bounding box center [291, 101] width 30 height 24
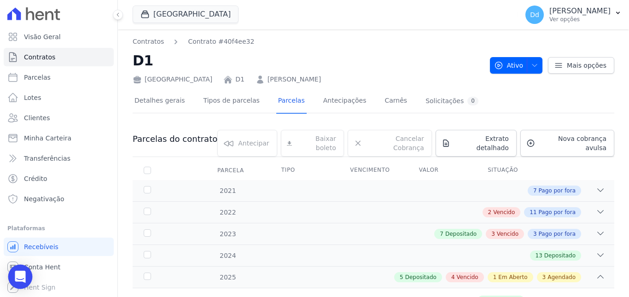
click at [17, 276] on icon "Open Intercom Messenger" at bounding box center [20, 277] width 11 height 12
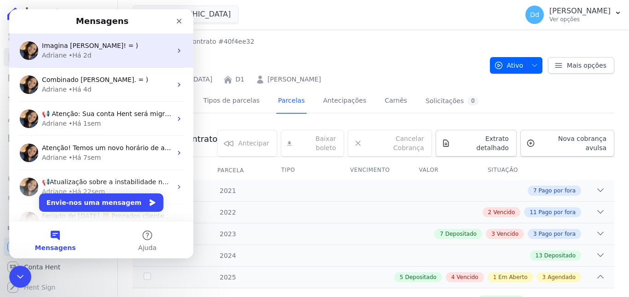
click at [95, 54] on div "Adriane • Há 2d" at bounding box center [107, 56] width 130 height 10
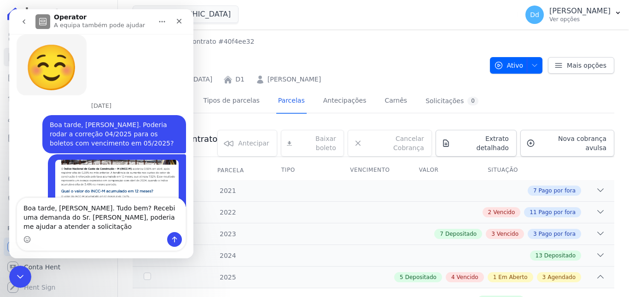
scroll to position [8873, 0]
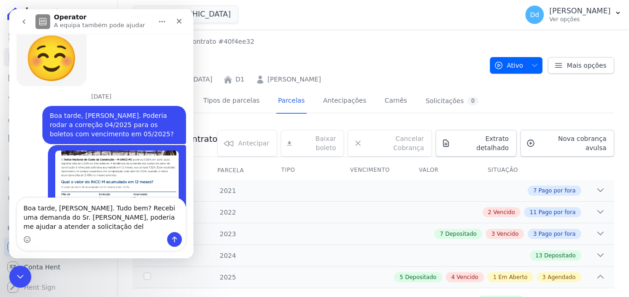
type textarea "Boa tarde, Adriane. Tudo bem? Recebi uma demanda do Sr. Carolino, poderia me aj…"
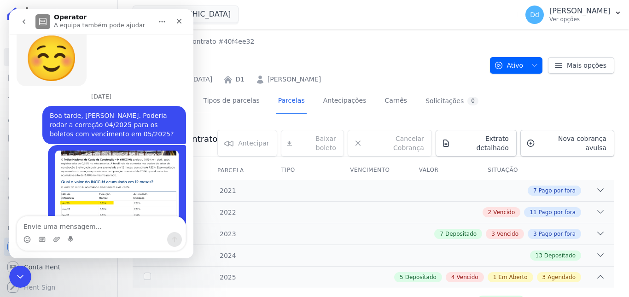
scroll to position [8912, 0]
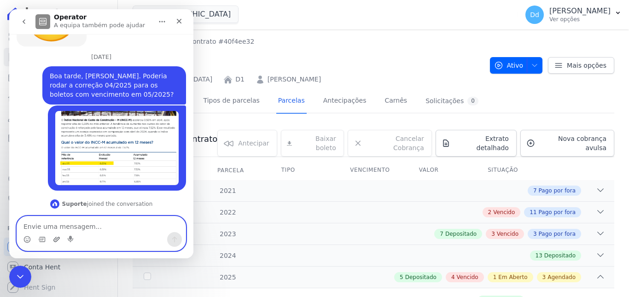
click at [56, 240] on icon "Carregar anexo" at bounding box center [56, 239] width 7 height 7
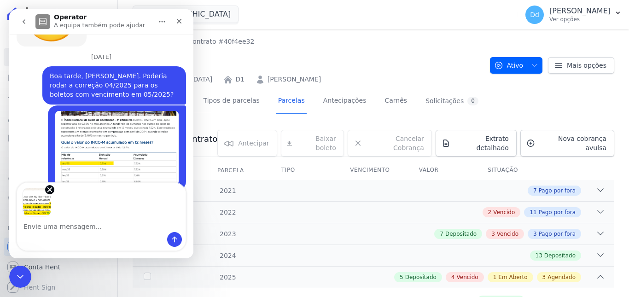
scroll to position [8946, 0]
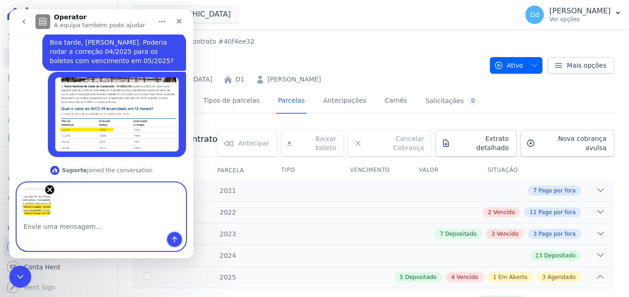
drag, startPoint x: 178, startPoint y: 239, endPoint x: 148, endPoint y: 234, distance: 30.0
click at [178, 240] on button "Enviar mensagem…" at bounding box center [174, 239] width 15 height 15
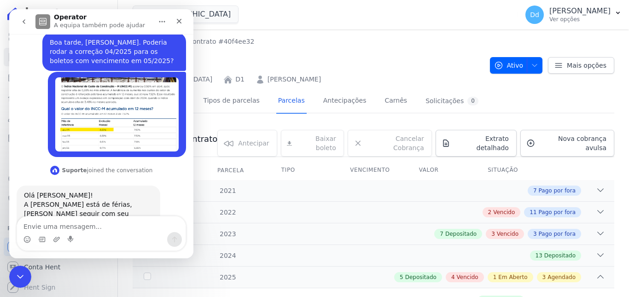
scroll to position [8997, 0]
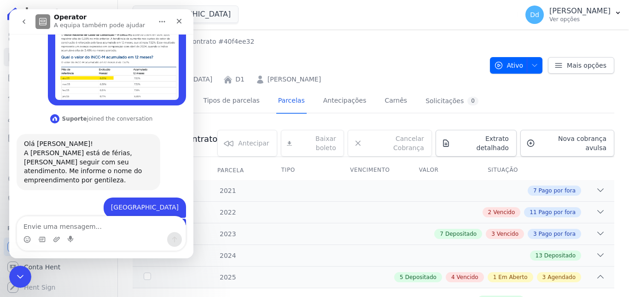
click at [87, 226] on textarea "Envie uma mensagem..." at bounding box center [101, 224] width 168 height 16
drag, startPoint x: 22, startPoint y: 273, endPoint x: 399, endPoint y: 321, distance: 380.6
click at [22, 272] on icon "Fechar mensagem da Intercom" at bounding box center [18, 275] width 11 height 11
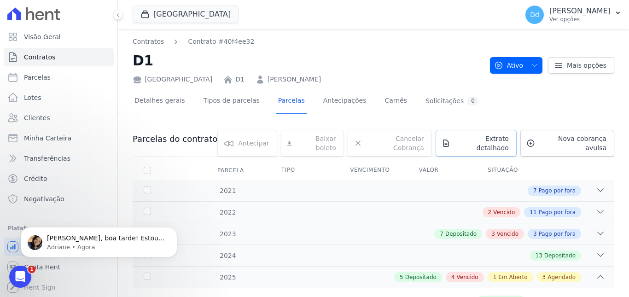
scroll to position [0, 0]
click at [134, 236] on p "[PERSON_NAME], boa tarde! Estou bem e você?" at bounding box center [106, 238] width 119 height 9
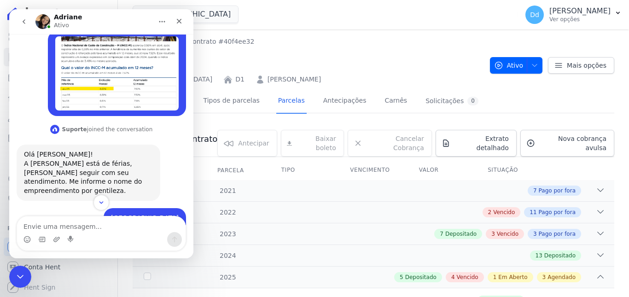
scroll to position [9004, 0]
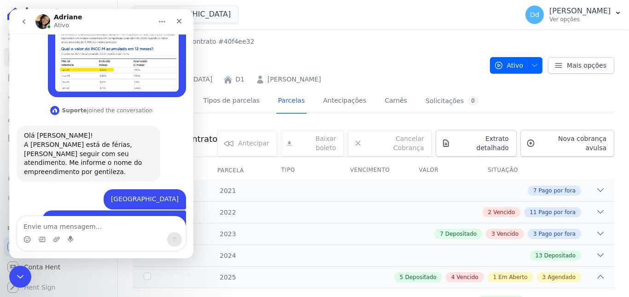
click at [94, 228] on textarea "Envie uma mensagem..." at bounding box center [101, 224] width 168 height 16
type textarea "tudo bem tbm"
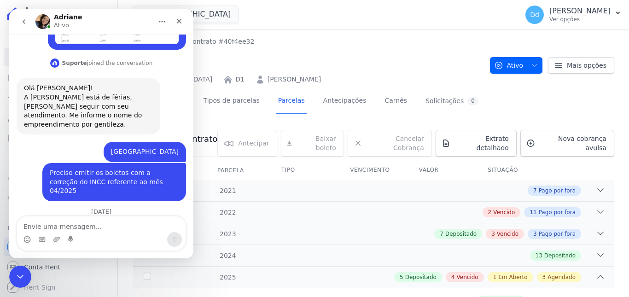
scroll to position [9052, 0]
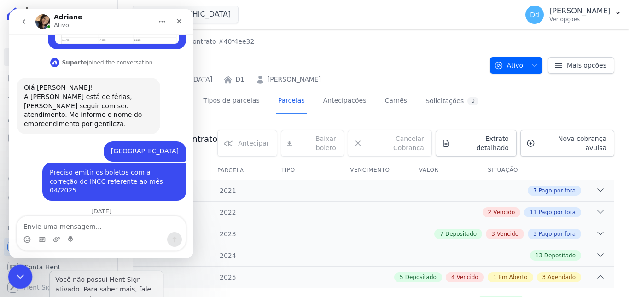
click at [21, 274] on icon "Fechar mensagem da Intercom" at bounding box center [19, 275] width 6 height 4
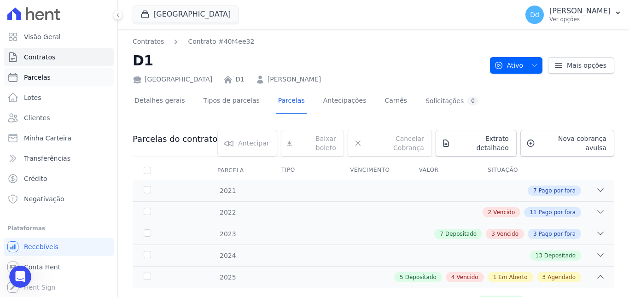
scroll to position [9053, 0]
click at [33, 118] on span "Clientes" at bounding box center [37, 117] width 26 height 9
click at [267, 81] on link "Marcos Soares Oliveira Filho" at bounding box center [293, 80] width 53 height 10
click at [14, 288] on body "Visão Geral Contratos Parcelas Lotes Clientes Minha Carteira Transferências Cré…" at bounding box center [314, 148] width 629 height 297
click at [25, 267] on div "Abrir mensagem da Intercom" at bounding box center [19, 275] width 30 height 30
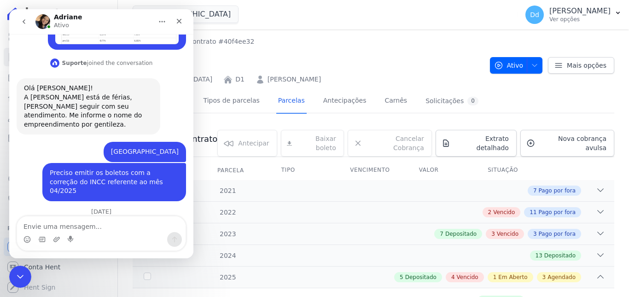
click at [92, 231] on textarea "Envie uma mensagem..." at bounding box center [101, 224] width 168 height 16
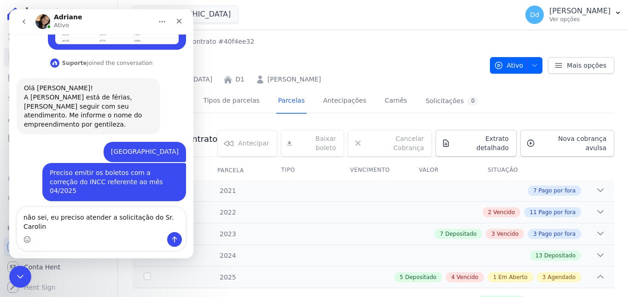
type textarea "não sei, eu preciso atender a solicitação do Sr. [GEOGRAPHIC_DATA]"
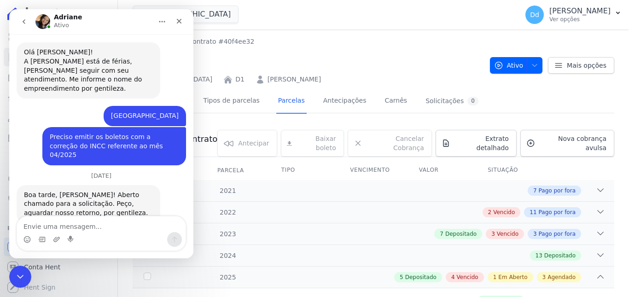
scroll to position [9089, 0]
click at [96, 231] on textarea "Envie uma mensagem..." at bounding box center [101, 224] width 168 height 16
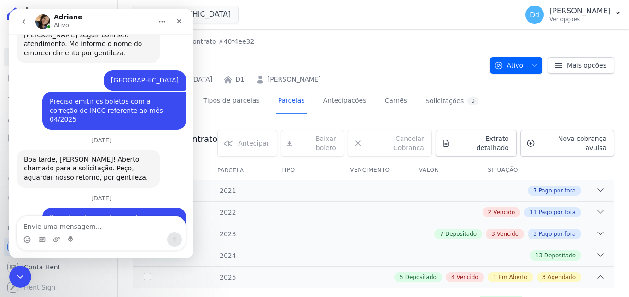
scroll to position [9125, 0]
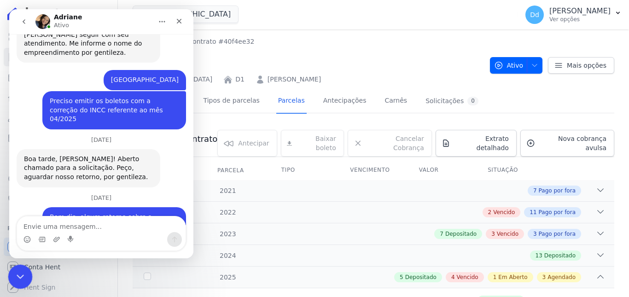
click at [17, 273] on icon "Fechar mensagem da Intercom" at bounding box center [18, 275] width 11 height 11
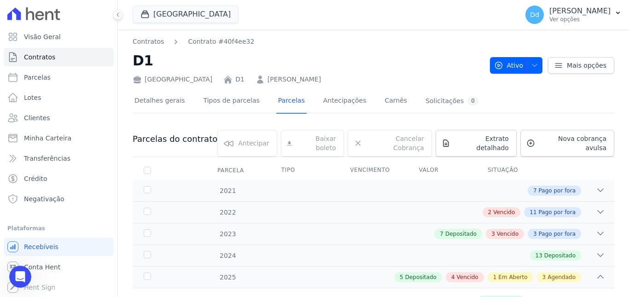
scroll to position [9089, 0]
click at [467, 138] on span "Extrato detalhado" at bounding box center [481, 143] width 55 height 18
click at [597, 142] on span "Exportar PDF" at bounding box center [599, 139] width 48 height 9
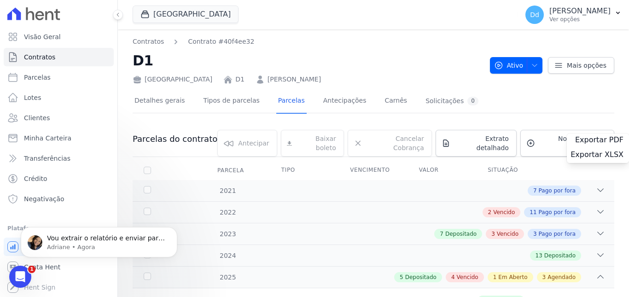
scroll to position [9126, 0]
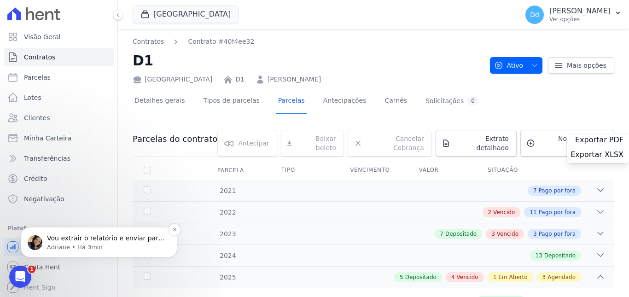
click at [58, 243] on p "Adriane • Há 3min" at bounding box center [106, 247] width 119 height 8
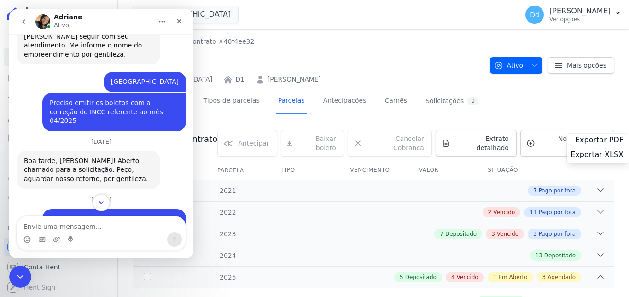
scroll to position [9141, 0]
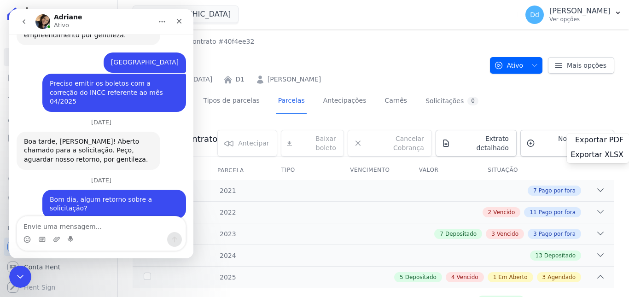
click at [99, 224] on textarea "Envie uma mensagem..." at bounding box center [101, 224] width 168 height 16
type textarea "ok"
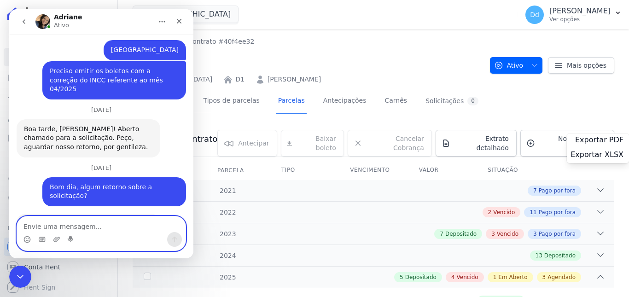
click at [75, 230] on textarea "Envie uma mensagem..." at bounding box center [101, 224] width 168 height 16
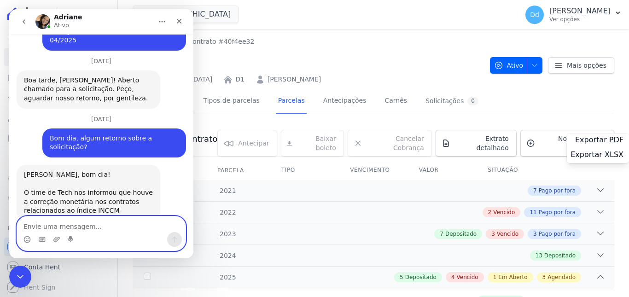
scroll to position [9205, 0]
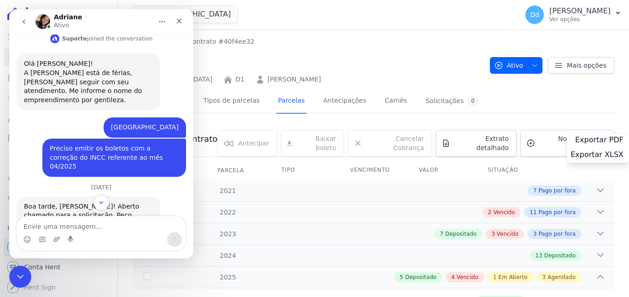
scroll to position [9066, 0]
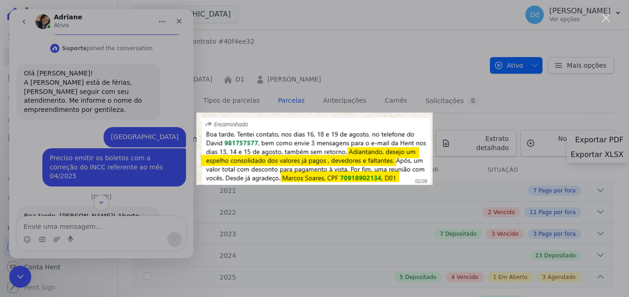
scroll to position [0, 0]
click at [97, 224] on div "Messenger da Intercom" at bounding box center [314, 148] width 629 height 297
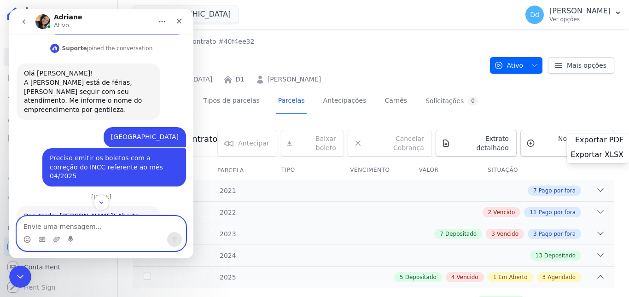
click at [92, 231] on textarea "Envie uma mensagem..." at bounding box center [101, 224] width 168 height 16
type textarea "esse relatório está com informações erradas"
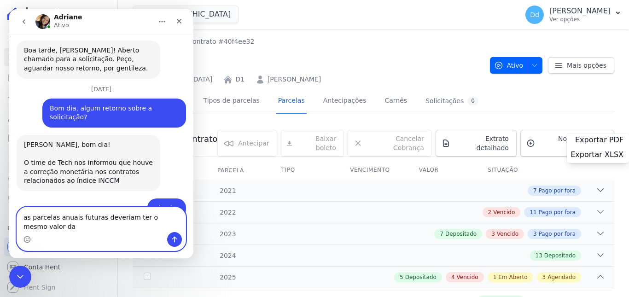
scroll to position [9241, 0]
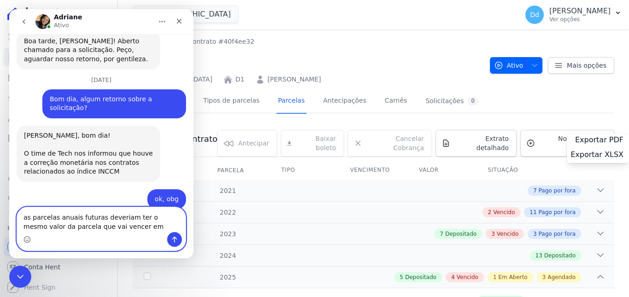
type textarea "as parcelas anuais futuras deveriam ter o mesmo valor da parcela que vai vencer…"
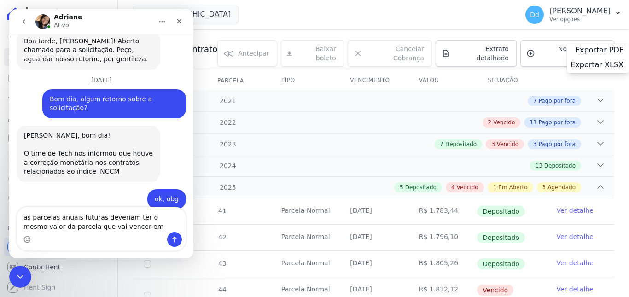
scroll to position [92, 0]
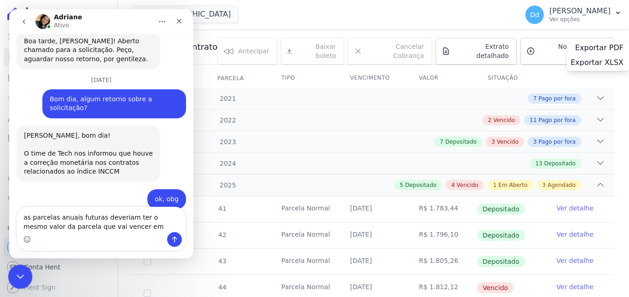
click at [18, 277] on icon "Fechar mensagem da Intercom" at bounding box center [18, 275] width 11 height 11
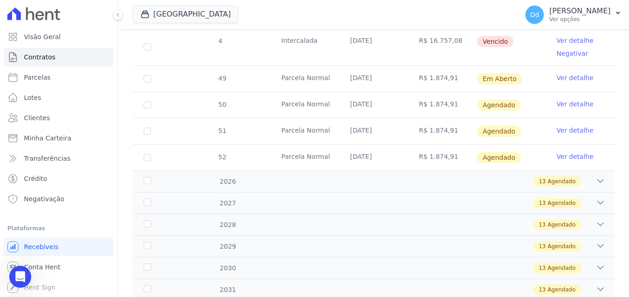
scroll to position [552, 0]
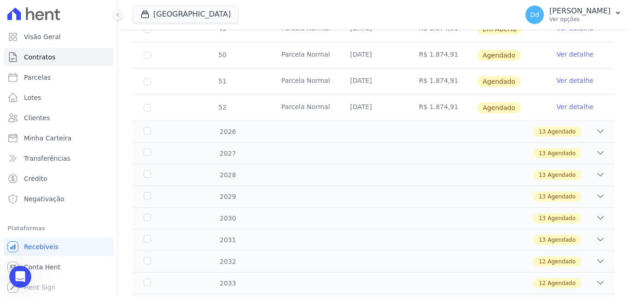
drag, startPoint x: 266, startPoint y: 121, endPoint x: 368, endPoint y: 182, distance: 119.0
click at [266, 127] on div "13 Agendado" at bounding box center [397, 132] width 416 height 10
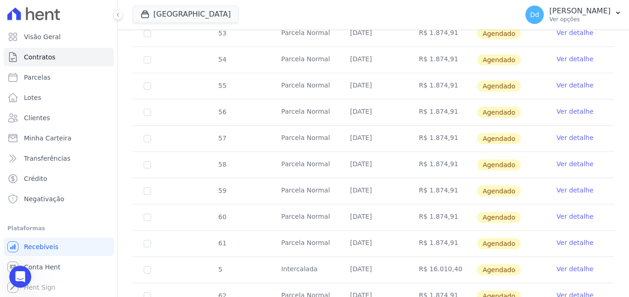
scroll to position [691, 0]
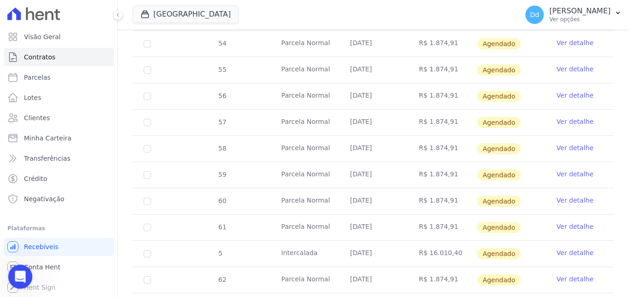
click at [17, 275] on icon "Abrir mensagem da Intercom" at bounding box center [19, 275] width 15 height 15
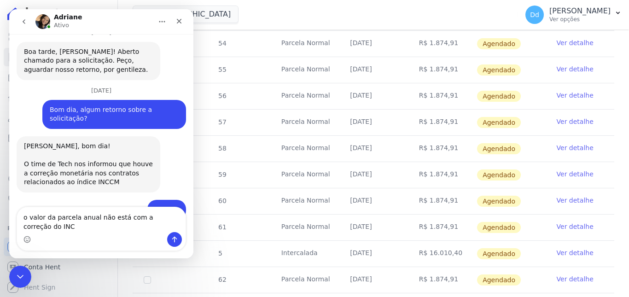
scroll to position [9241, 0]
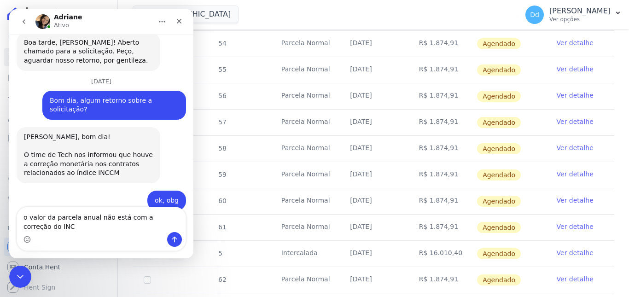
type textarea "o valor da parcela anual não está com a correção do INCC"
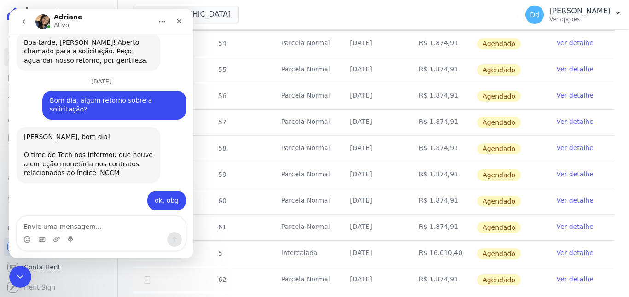
scroll to position [9262, 0]
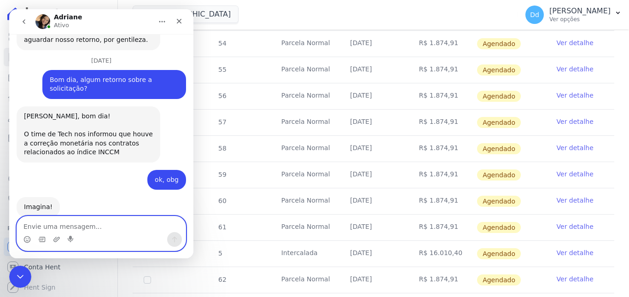
click at [73, 227] on textarea "Envie uma mensagem..." at bounding box center [101, 224] width 168 height 16
type textarea "e"
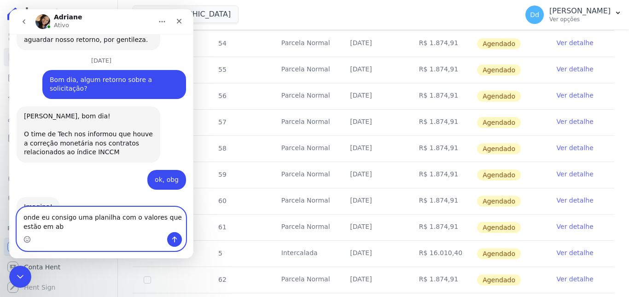
scroll to position [9271, 0]
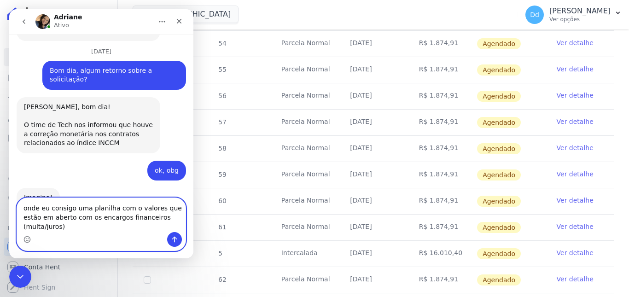
type textarea "onde eu consigo uma planilha com o valores que estão em aberto com os encargos …"
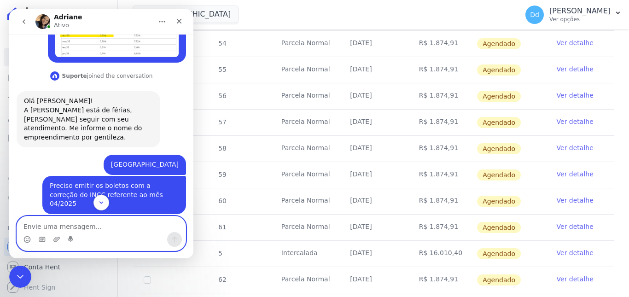
scroll to position [9025, 0]
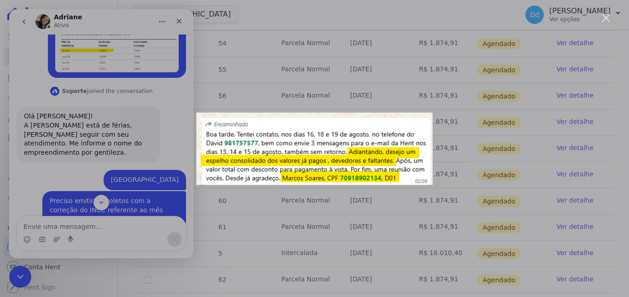
scroll to position [0, 0]
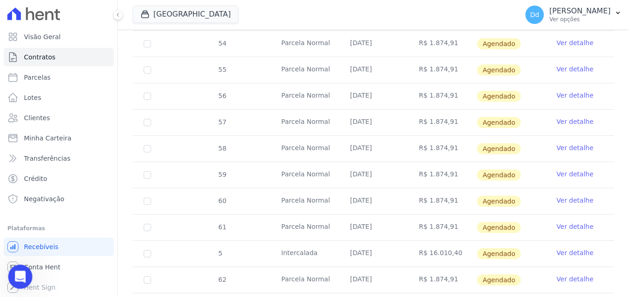
click at [20, 274] on icon "Abrir mensagem da Intercom" at bounding box center [19, 275] width 6 height 7
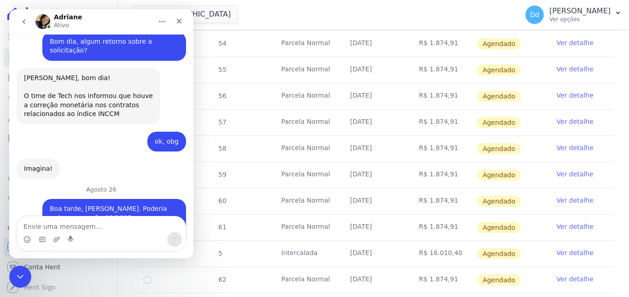
scroll to position [9301, 0]
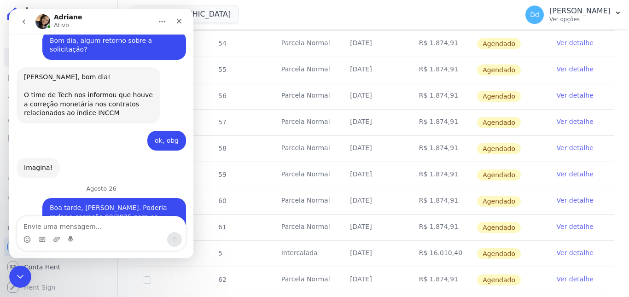
click at [106, 226] on textarea "Envie uma mensagem..." at bounding box center [101, 224] width 168 height 16
drag, startPoint x: 21, startPoint y: 275, endPoint x: 79, endPoint y: 529, distance: 261.1
click at [21, 275] on icon "Fechar mensagem da Intercom" at bounding box center [19, 275] width 6 height 4
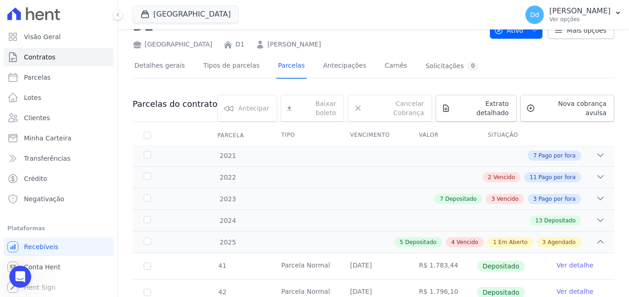
scroll to position [0, 0]
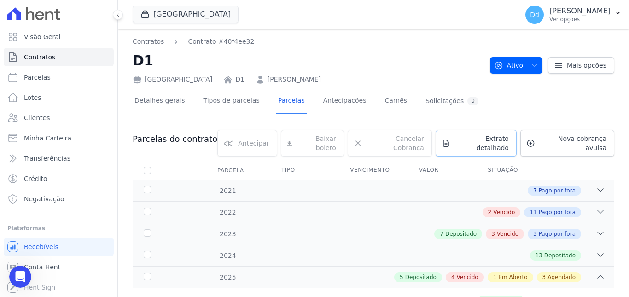
click at [461, 140] on span "Extrato detalhado" at bounding box center [481, 143] width 55 height 18
click at [587, 153] on span "Exportar XLSX" at bounding box center [596, 154] width 53 height 9
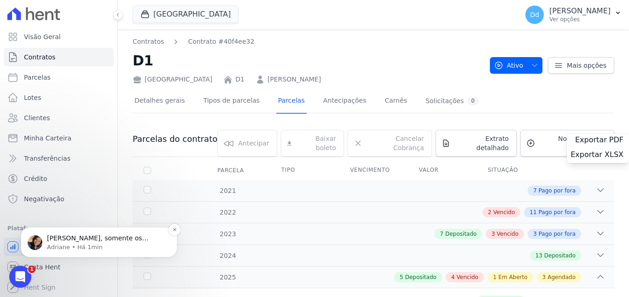
drag, startPoint x: 42, startPoint y: 442, endPoint x: 69, endPoint y: 244, distance: 200.2
click at [69, 244] on p "Adriane • Há 1min" at bounding box center [106, 247] width 119 height 8
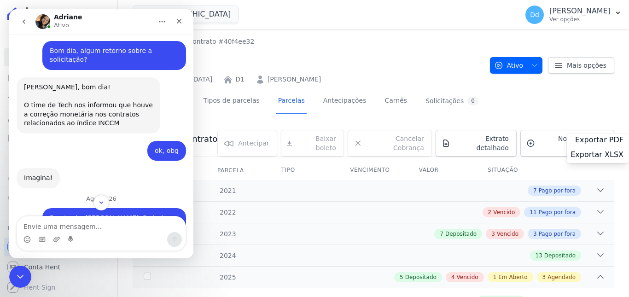
scroll to position [9362, 0]
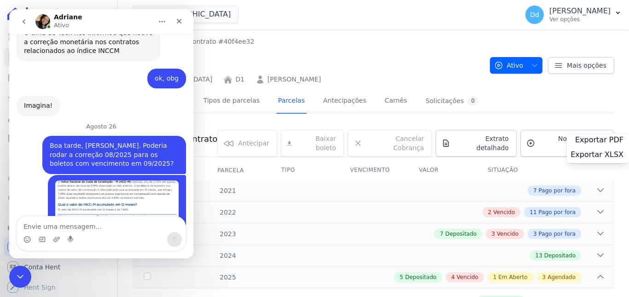
click at [81, 226] on textarea "Envie uma mensagem..." at bounding box center [101, 224] width 168 height 16
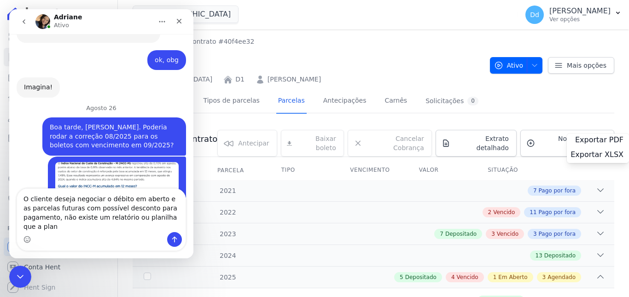
scroll to position [9390, 0]
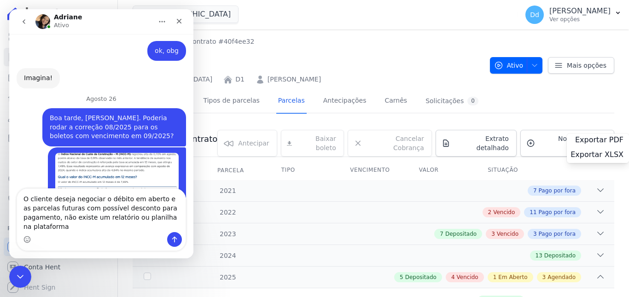
type textarea "O cliente deseja negociar o débito em aberto e as parcelas futuras com possível…"
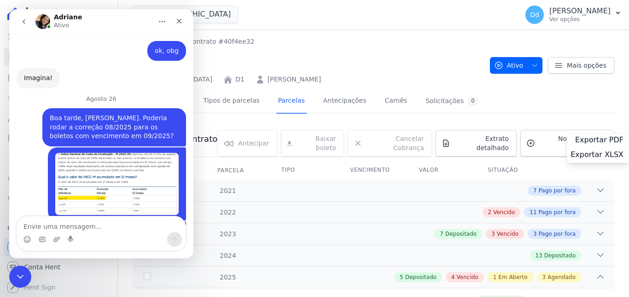
scroll to position [9401, 0]
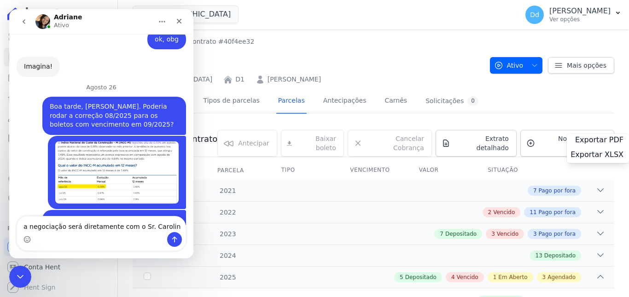
type textarea "a negociação será diretamente com o Sr. [GEOGRAPHIC_DATA]"
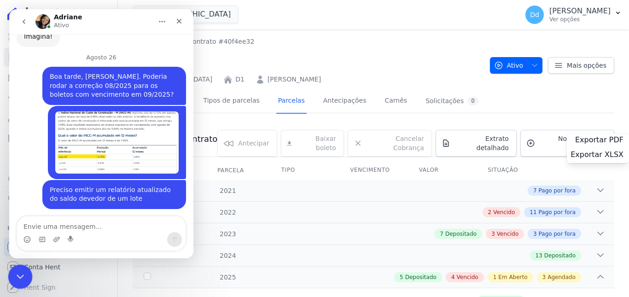
click at [14, 273] on icon "Fechar mensagem da Intercom" at bounding box center [18, 275] width 11 height 11
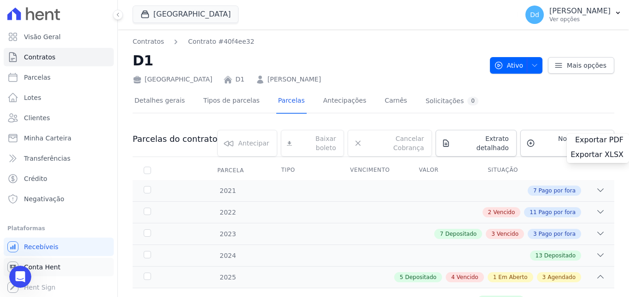
click at [51, 265] on span "Conta Hent" at bounding box center [42, 266] width 36 height 9
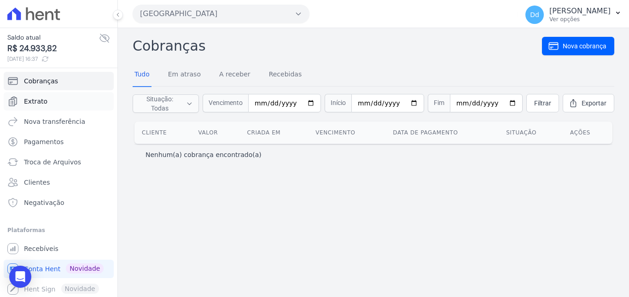
click at [26, 99] on span "Extrato" at bounding box center [35, 101] width 23 height 9
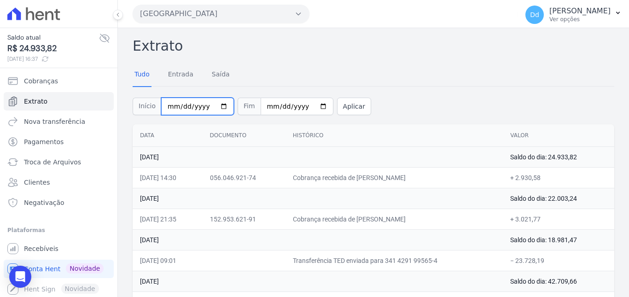
click at [215, 107] on input "[DATE]" at bounding box center [197, 106] width 73 height 17
type input "2025-06-01"
click at [191, 108] on input "2025-06-01" at bounding box center [197, 106] width 73 height 17
type input "2025-06-01"
type input "2023-04-01"
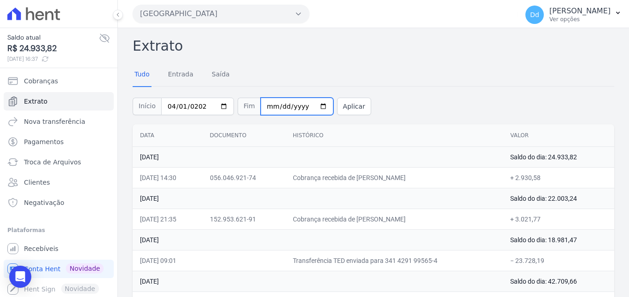
type input "2025-08-31"
type input "2024-08-31"
drag, startPoint x: 326, startPoint y: 110, endPoint x: 339, endPoint y: 108, distance: 12.7
click at [337, 110] on button "Aplicar" at bounding box center [354, 106] width 34 height 17
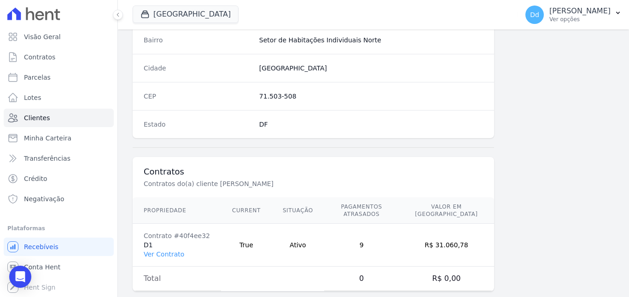
scroll to position [564, 0]
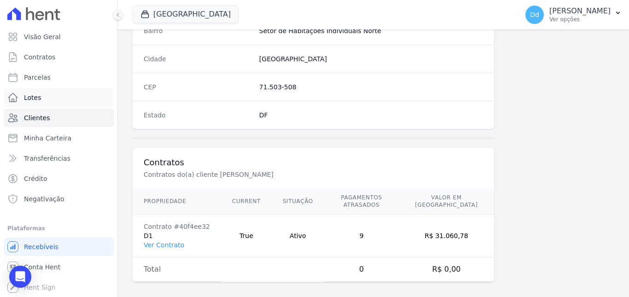
click at [34, 96] on span "Lotes" at bounding box center [32, 97] width 17 height 9
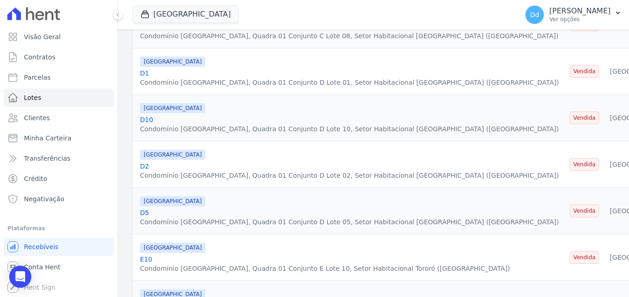
scroll to position [506, 0]
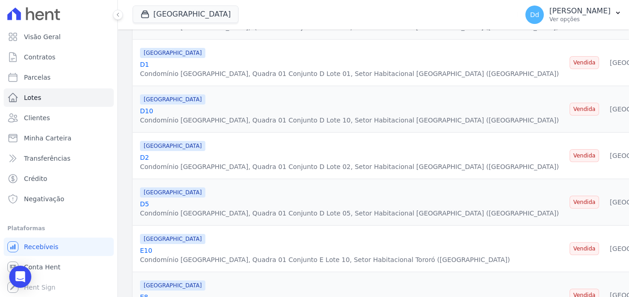
click at [141, 64] on link "D1" at bounding box center [144, 64] width 9 height 7
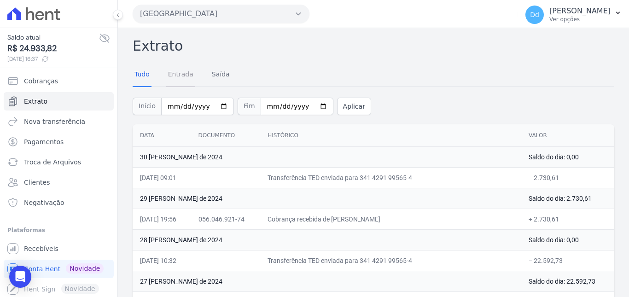
click at [188, 72] on link "Entrada" at bounding box center [180, 75] width 29 height 24
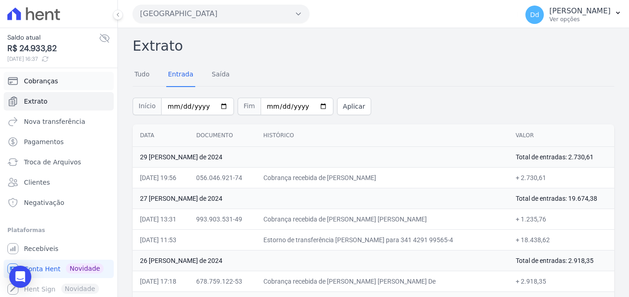
click at [53, 82] on span "Cobranças" at bounding box center [41, 80] width 34 height 9
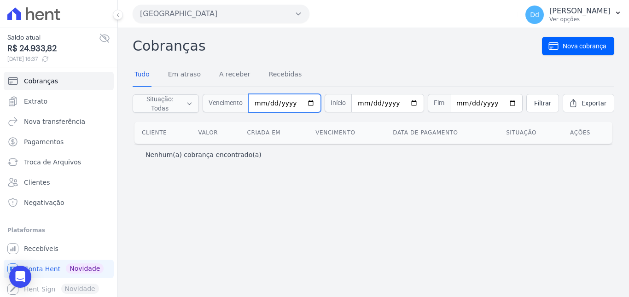
click at [261, 104] on input "date" at bounding box center [284, 103] width 73 height 18
type input "[DATE]"
click at [366, 187] on div "Cobranças Nova cobrança Tudo Em atraso A receber Recebidas Situação: Todas Em a…" at bounding box center [373, 162] width 511 height 269
click at [270, 103] on input "[DATE]" at bounding box center [284, 103] width 73 height 18
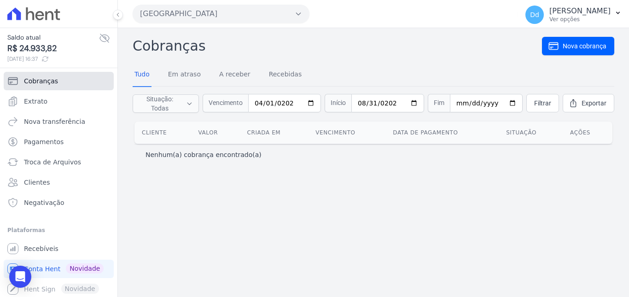
click at [60, 78] on link "Cobranças" at bounding box center [59, 81] width 110 height 18
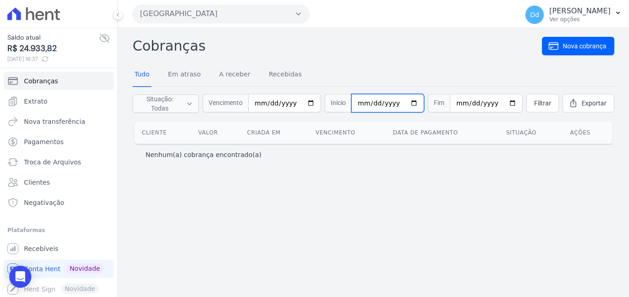
drag, startPoint x: 356, startPoint y: 101, endPoint x: 363, endPoint y: 92, distance: 10.9
click at [357, 101] on input "date" at bounding box center [387, 103] width 73 height 18
type input "[DATE]"
click at [534, 102] on span "Filtrar" at bounding box center [542, 103] width 17 height 9
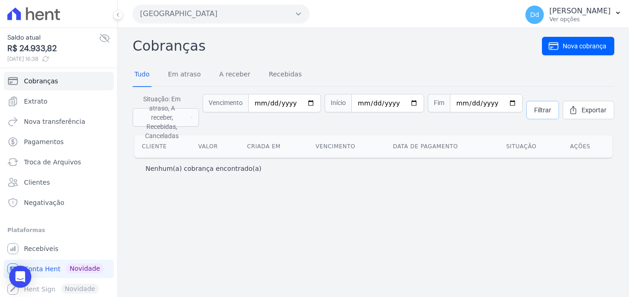
click at [545, 105] on span "Filtrar" at bounding box center [542, 109] width 17 height 9
click at [37, 140] on span "Pagamentos" at bounding box center [44, 141] width 40 height 9
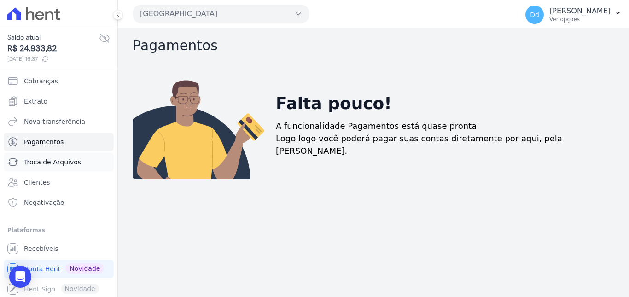
click at [53, 163] on span "Troca de Arquivos" at bounding box center [52, 161] width 57 height 9
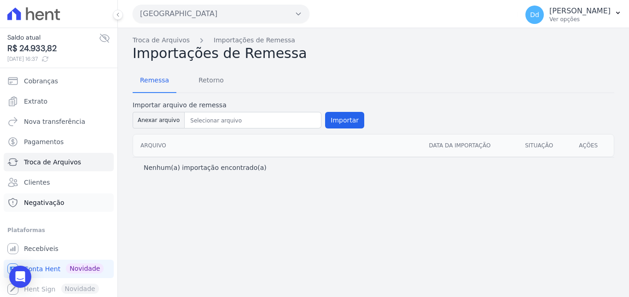
click at [43, 197] on link "Negativação" at bounding box center [59, 202] width 110 height 18
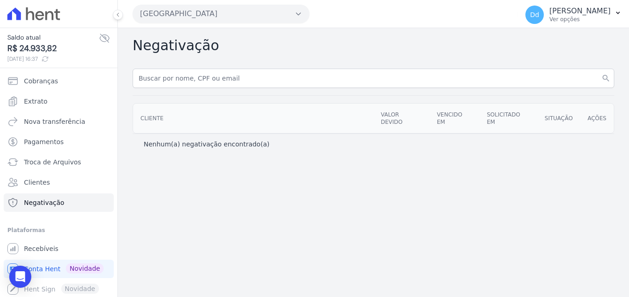
scroll to position [1, 0]
click at [37, 251] on span "Recebíveis" at bounding box center [41, 247] width 35 height 9
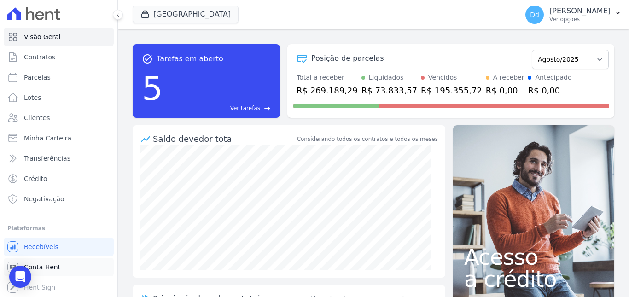
click at [39, 268] on span "Conta Hent" at bounding box center [42, 266] width 36 height 9
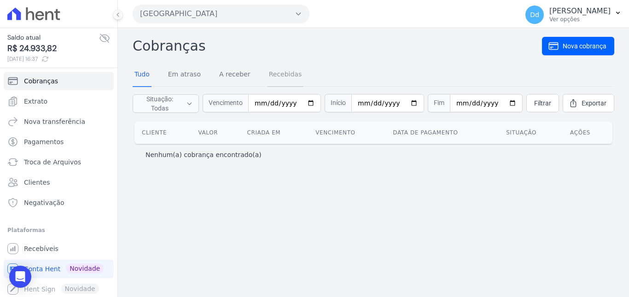
click at [285, 77] on link "Recebidas" at bounding box center [285, 75] width 37 height 24
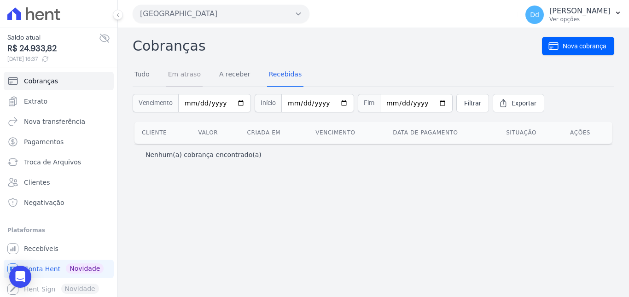
drag, startPoint x: 177, startPoint y: 74, endPoint x: 147, endPoint y: 77, distance: 30.1
click at [177, 74] on link "Em atraso" at bounding box center [184, 75] width 36 height 24
click at [135, 77] on link "Tudo" at bounding box center [142, 75] width 19 height 24
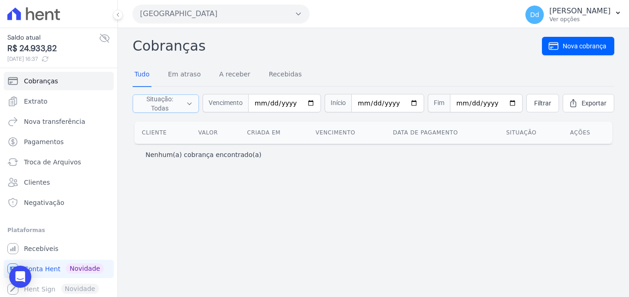
click at [186, 106] on button "Situação: Todas" at bounding box center [166, 103] width 66 height 18
click at [262, 104] on input "date" at bounding box center [284, 103] width 73 height 18
type input "[DATE]"
drag, startPoint x: 361, startPoint y: 106, endPoint x: 401, endPoint y: 0, distance: 112.6
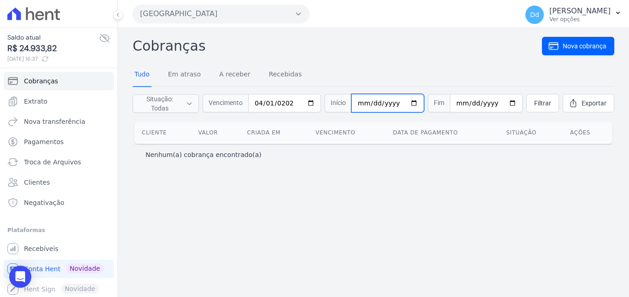
click at [362, 105] on input "date" at bounding box center [387, 103] width 73 height 18
type input "[DATE]"
drag, startPoint x: 451, startPoint y: 102, endPoint x: 470, endPoint y: 75, distance: 33.2
click at [452, 101] on input "date" at bounding box center [486, 103] width 73 height 18
type input "[DATE]"
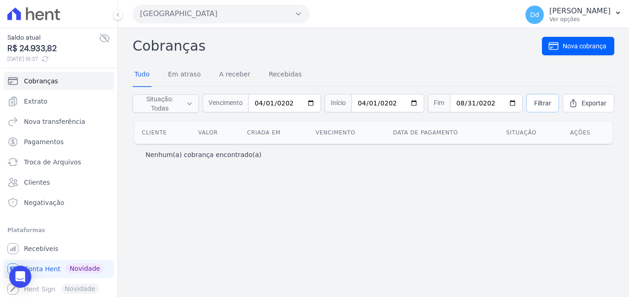
click at [534, 110] on link "Filtrar" at bounding box center [542, 103] width 33 height 18
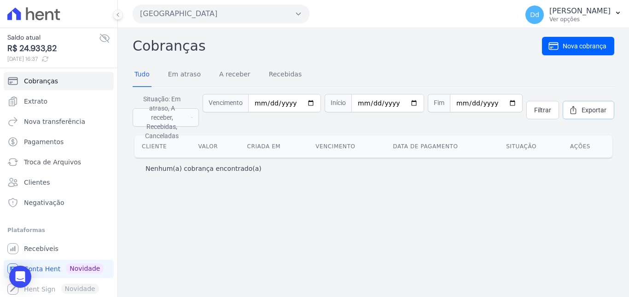
click at [579, 103] on link "Exportar" at bounding box center [589, 110] width 52 height 18
click at [38, 97] on span "Extrato" at bounding box center [35, 101] width 23 height 9
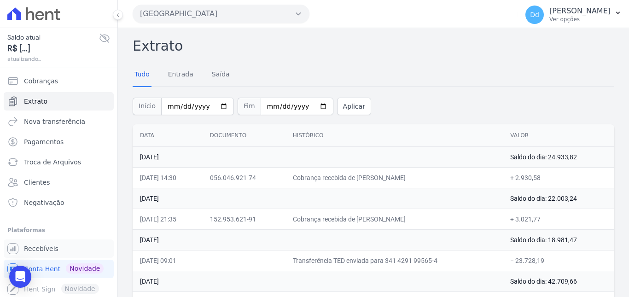
click at [42, 250] on span "Recebíveis" at bounding box center [41, 248] width 35 height 9
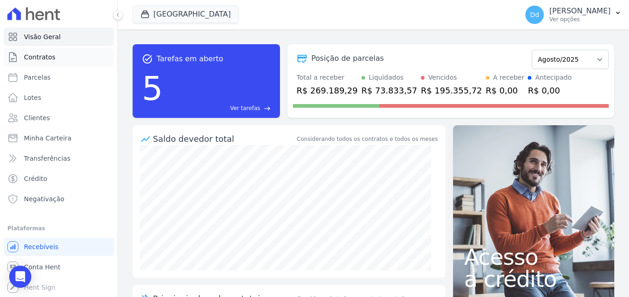
click at [41, 62] on link "Contratos" at bounding box center [59, 57] width 110 height 18
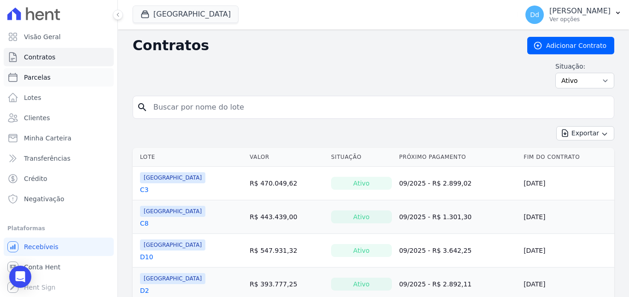
click at [38, 76] on span "Parcelas" at bounding box center [37, 77] width 27 height 9
select select
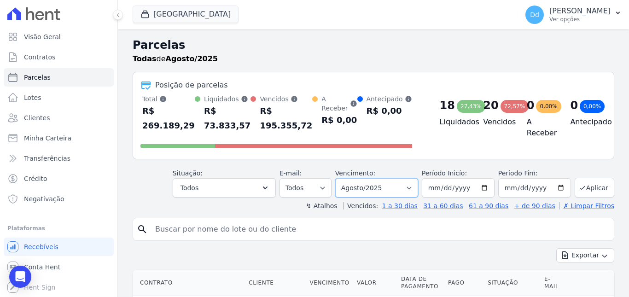
click at [352, 186] on select "[GEOGRAPHIC_DATA] por período ──────── Todos os meses Agosto/2021 Setembro/2021…" at bounding box center [376, 187] width 83 height 19
select select "04/2023"
click at [341, 178] on select "[GEOGRAPHIC_DATA] por período ──────── Todos os meses Agosto/2021 Setembro/2021…" at bounding box center [376, 187] width 83 height 19
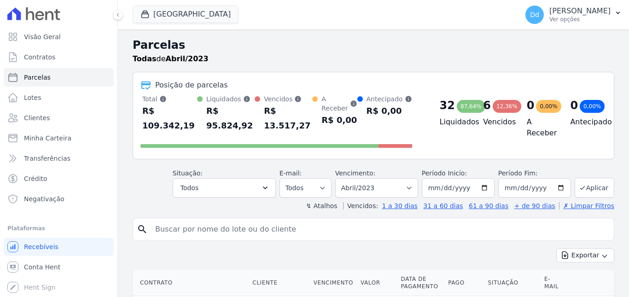
select select
click at [528, 178] on input "2023-04-30" at bounding box center [534, 187] width 73 height 19
click at [373, 178] on select "Filtrar por período ──────── Todos os meses Agosto/2021 Setembro/2021 Outubro/2…" at bounding box center [376, 187] width 83 height 19
select select "date_range_filter"
click at [341, 178] on select "Filtrar por período ──────── Todos os meses Agosto/2021 Setembro/2021 Outubro/2…" at bounding box center [376, 187] width 83 height 19
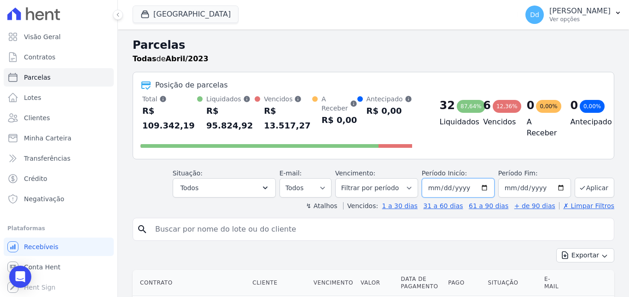
click at [434, 180] on input "[DATE]" at bounding box center [458, 187] width 73 height 19
click at [501, 178] on input "2023-04-30" at bounding box center [534, 187] width 73 height 19
type input "2023-04-03"
type input "[DATE]"
click at [587, 179] on button "Aplicar" at bounding box center [595, 188] width 40 height 20
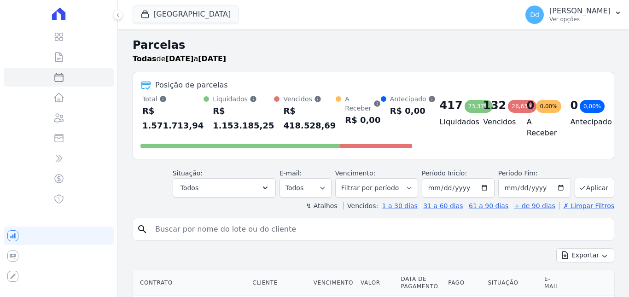
select select
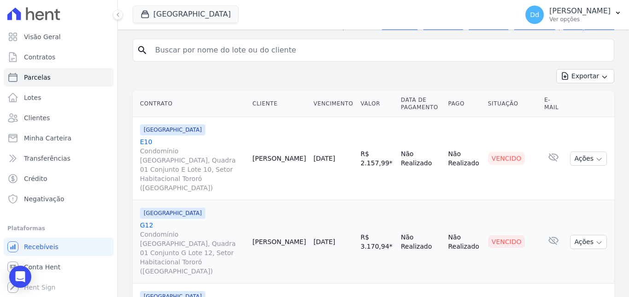
scroll to position [184, 0]
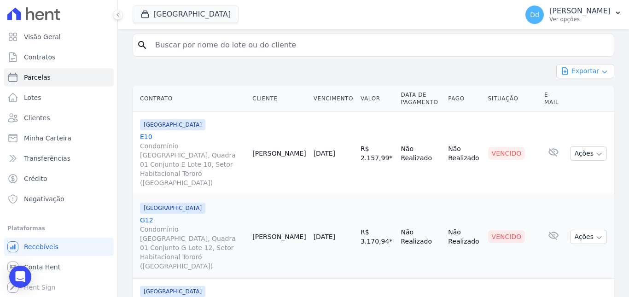
click at [576, 72] on button "Exportar" at bounding box center [585, 71] width 58 height 14
click at [573, 92] on span "Exportar PDF" at bounding box center [584, 92] width 48 height 9
click at [578, 110] on span "Exportar CSV" at bounding box center [584, 108] width 49 height 9
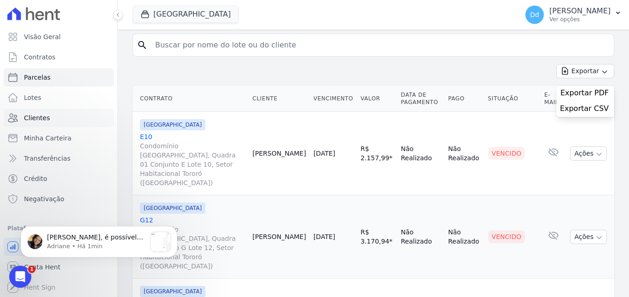
scroll to position [0, 0]
click at [69, 237] on p "[PERSON_NAME], é possível realizar uma simulação direto na plataforma (débitos)…" at bounding box center [96, 237] width 99 height 9
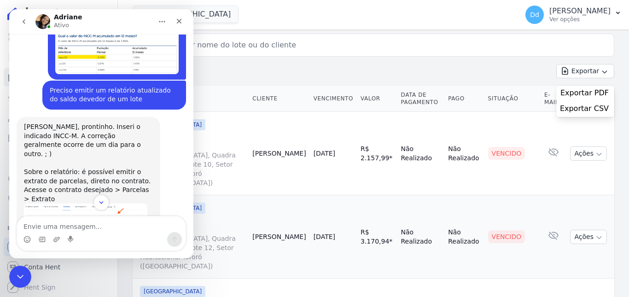
scroll to position [9565, 0]
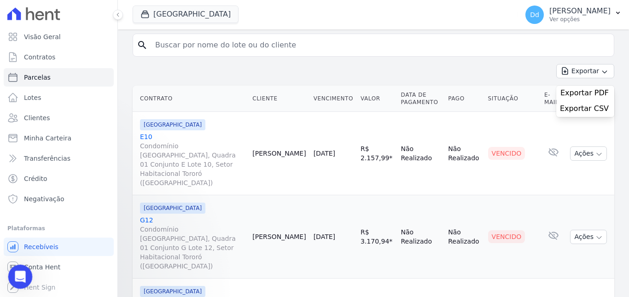
click at [8, 274] on html at bounding box center [19, 275] width 22 height 22
drag, startPoint x: 16, startPoint y: 282, endPoint x: 105, endPoint y: 445, distance: 185.8
click at [15, 283] on div "Abrir mensagem da Intercom" at bounding box center [19, 275] width 30 height 30
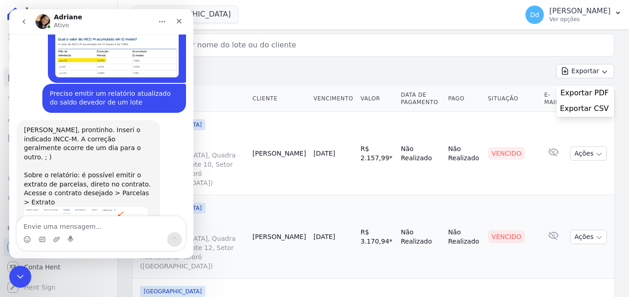
scroll to position [9549, 0]
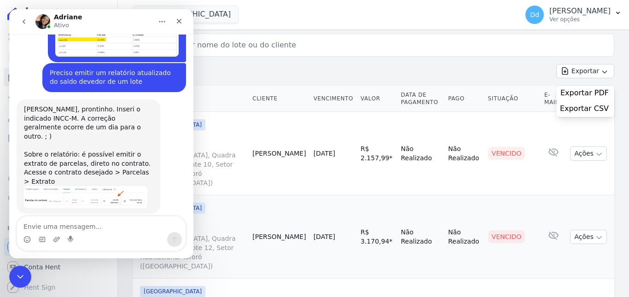
click at [68, 225] on textarea "Envie uma mensagem..." at bounding box center [101, 224] width 168 height 16
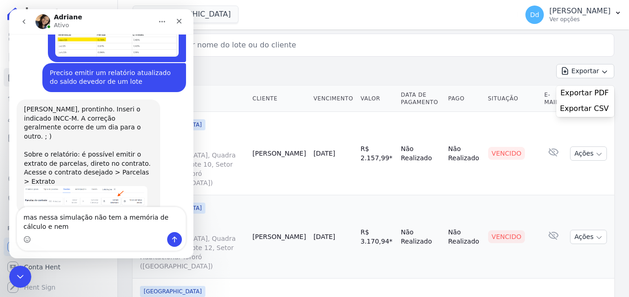
scroll to position [9559, 0]
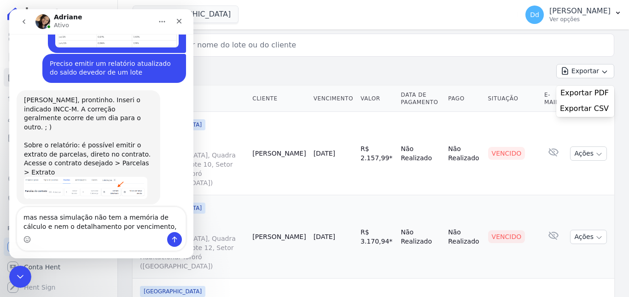
type textarea "mas nessa simulação não tem a memória de cálculo e nem o detalhamento por venci…"
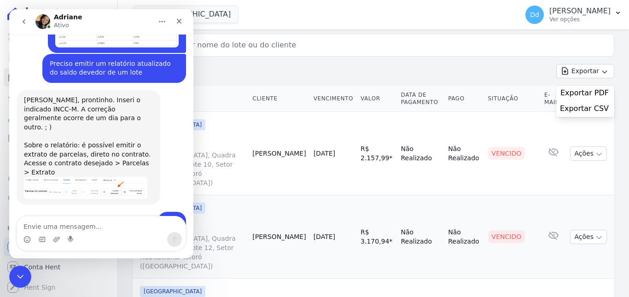
scroll to position [9594, 0]
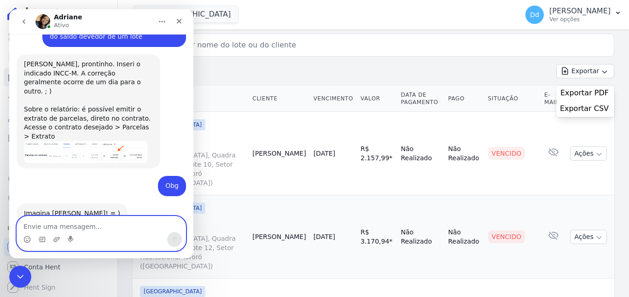
click at [54, 229] on textarea "Envie uma mensagem..." at bounding box center [101, 224] width 168 height 16
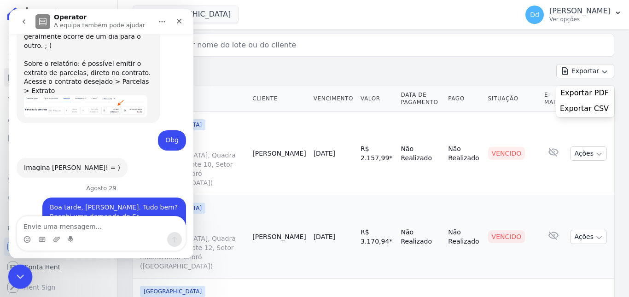
click at [27, 272] on div "Fechar mensagem da Intercom" at bounding box center [19, 275] width 22 height 22
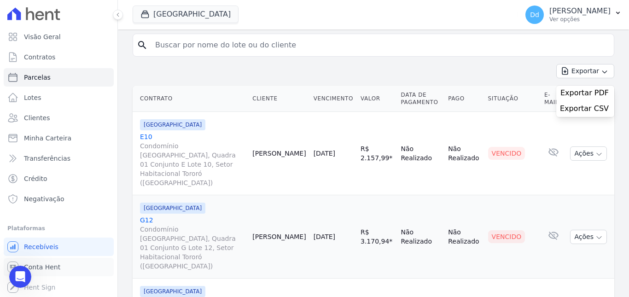
drag, startPoint x: 49, startPoint y: 264, endPoint x: 133, endPoint y: 24, distance: 254.5
click at [49, 264] on span "Conta Hent" at bounding box center [42, 266] width 36 height 9
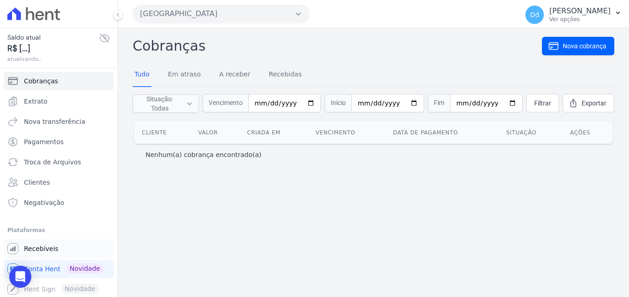
click at [38, 247] on span "Recebíveis" at bounding box center [41, 248] width 35 height 9
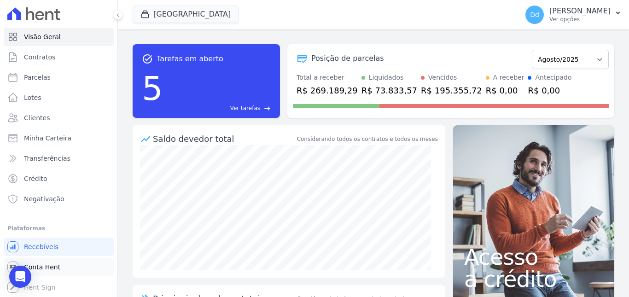
click at [46, 263] on span "Conta Hent" at bounding box center [42, 266] width 36 height 9
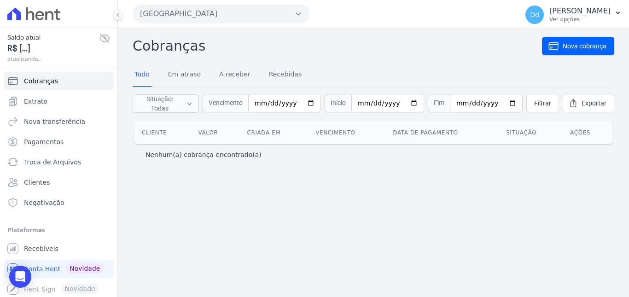
click at [292, 14] on button "[GEOGRAPHIC_DATA]" at bounding box center [221, 14] width 177 height 18
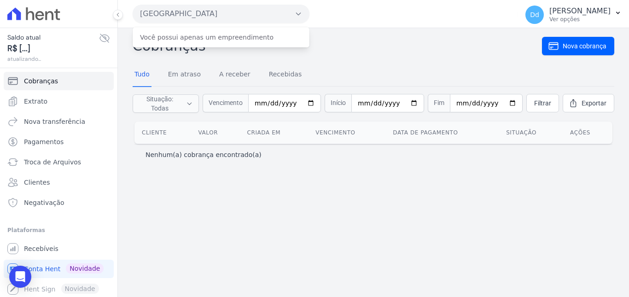
click at [405, 52] on h2 "Cobranças" at bounding box center [337, 45] width 409 height 21
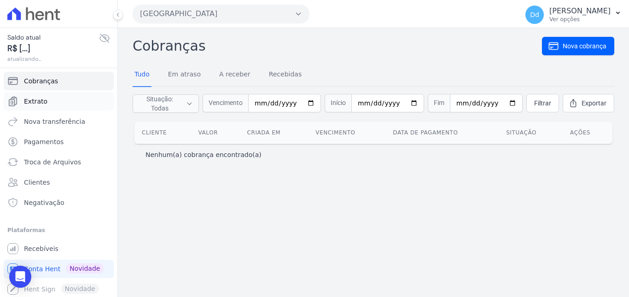
click at [36, 100] on span "Extrato" at bounding box center [35, 101] width 23 height 9
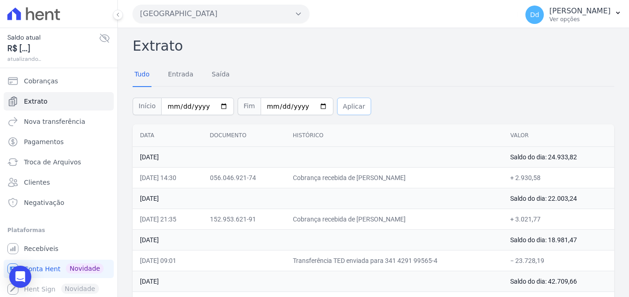
click at [337, 107] on button "Aplicar" at bounding box center [354, 106] width 34 height 17
click at [24, 270] on div "Open Intercom Messenger" at bounding box center [20, 277] width 24 height 24
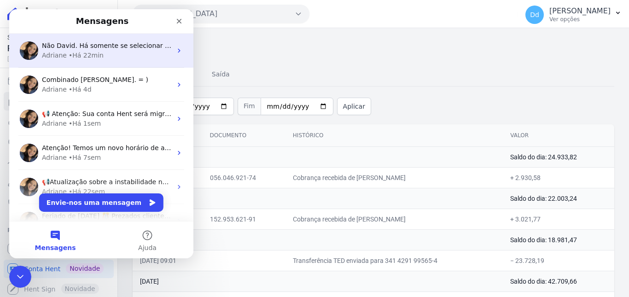
click at [97, 46] on span "Não David. Há somente se selecionar parcela por parcela. Aqui, selecionei todas…" at bounding box center [207, 45] width 331 height 7
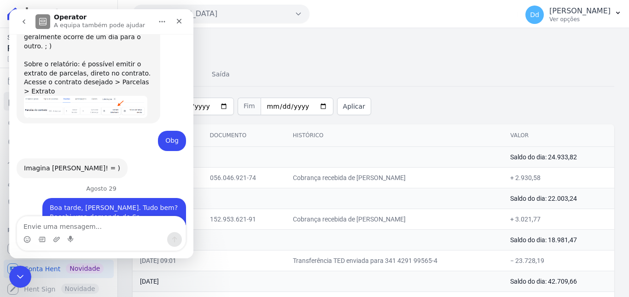
scroll to position [9640, 0]
click at [97, 228] on textarea "Envie uma mensagem..." at bounding box center [101, 224] width 168 height 16
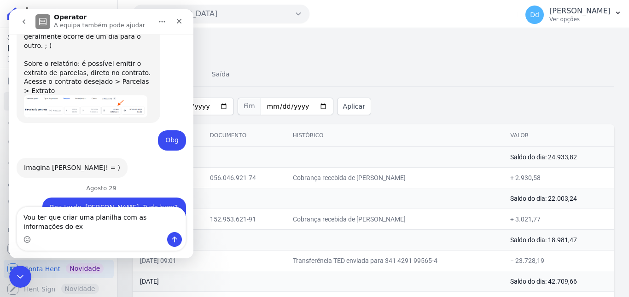
scroll to position [9649, 0]
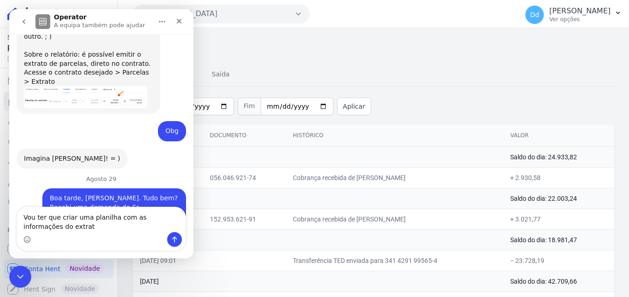
type textarea "Vou ter que criar uma planilha com as informações do extrato"
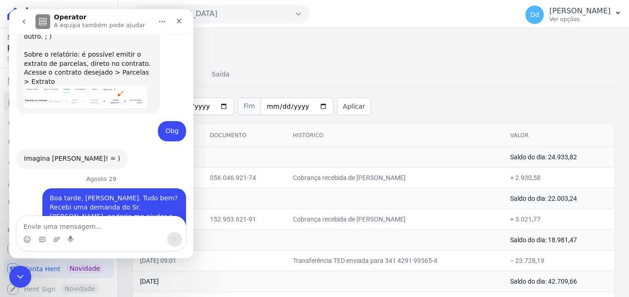
scroll to position [9676, 0]
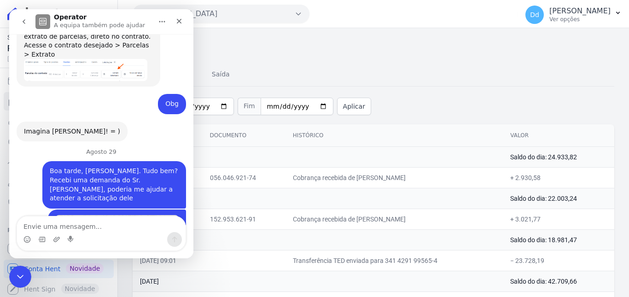
type textarea "A"
type textarea "O"
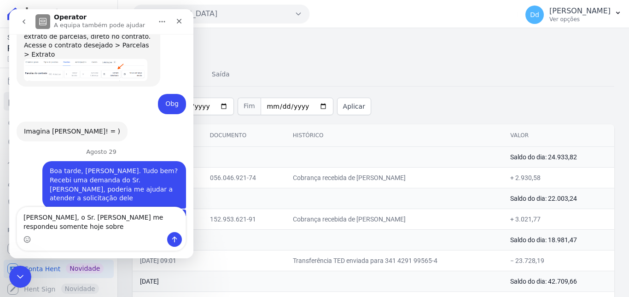
scroll to position [9686, 0]
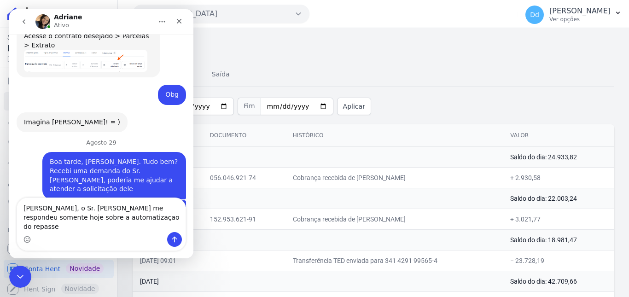
type textarea "[PERSON_NAME], o Sr. [PERSON_NAME] me respondeu somente hoje sobre a automatiza…"
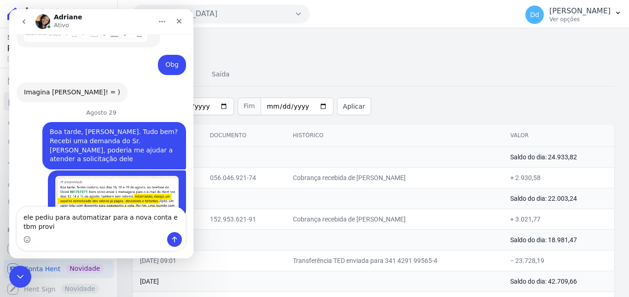
scroll to position [9725, 0]
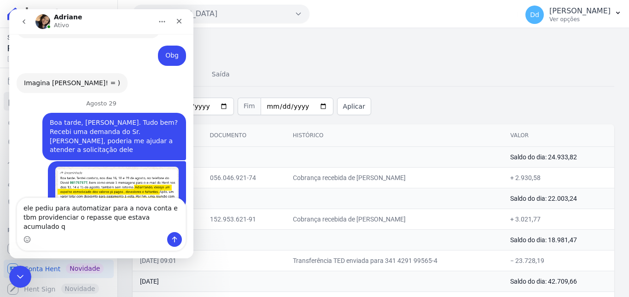
type textarea "ele pediu para automatizar para a nova conta e tbm providenciar o repasse que e…"
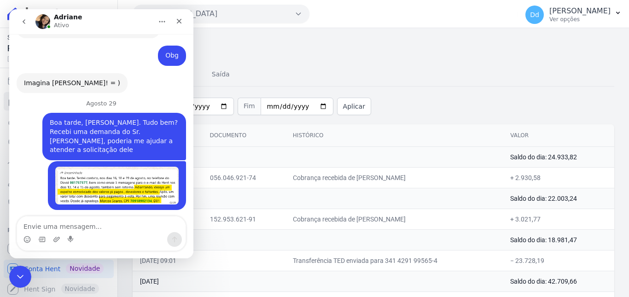
scroll to position [9755, 0]
